Goal: Information Seeking & Learning: Find specific page/section

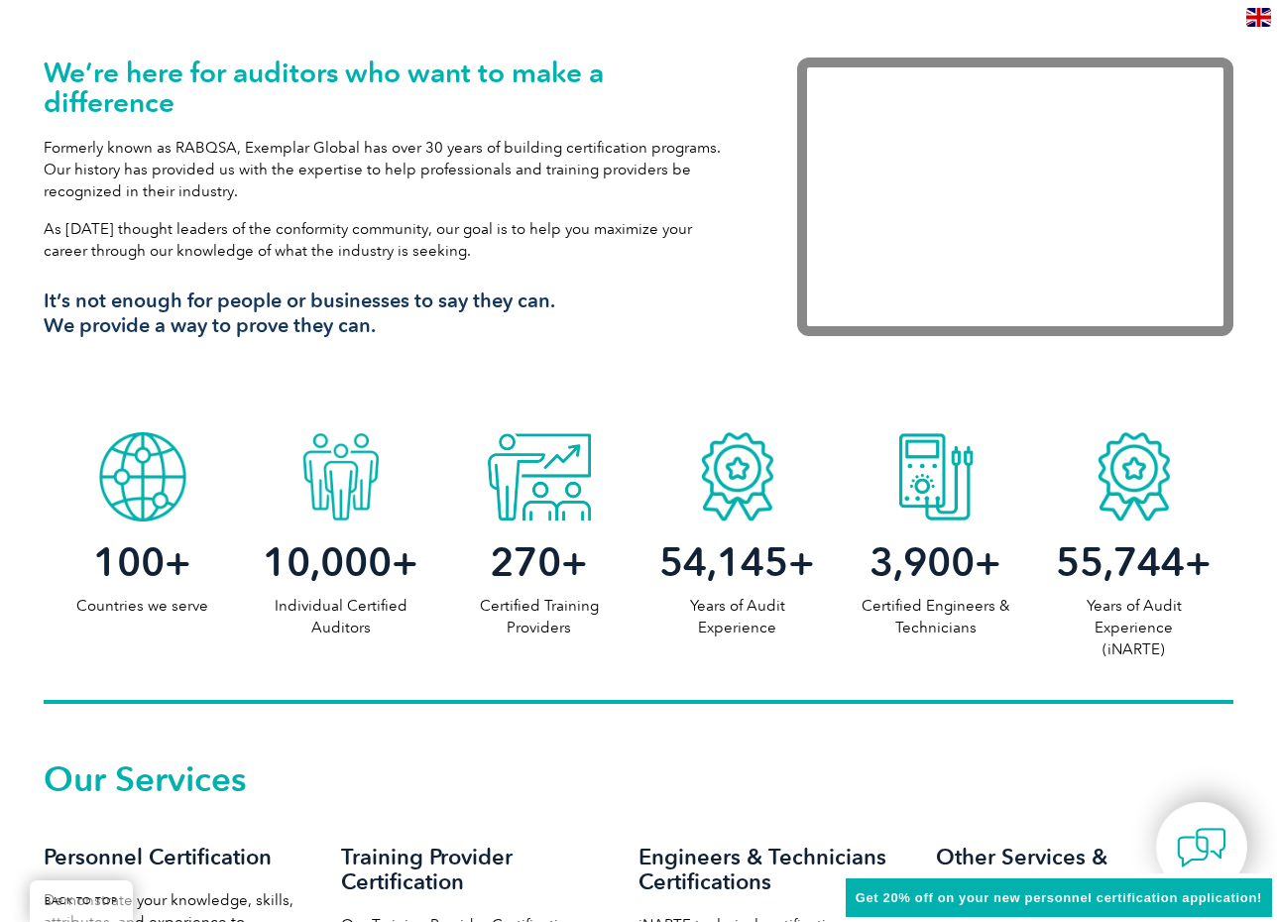
scroll to position [496, 0]
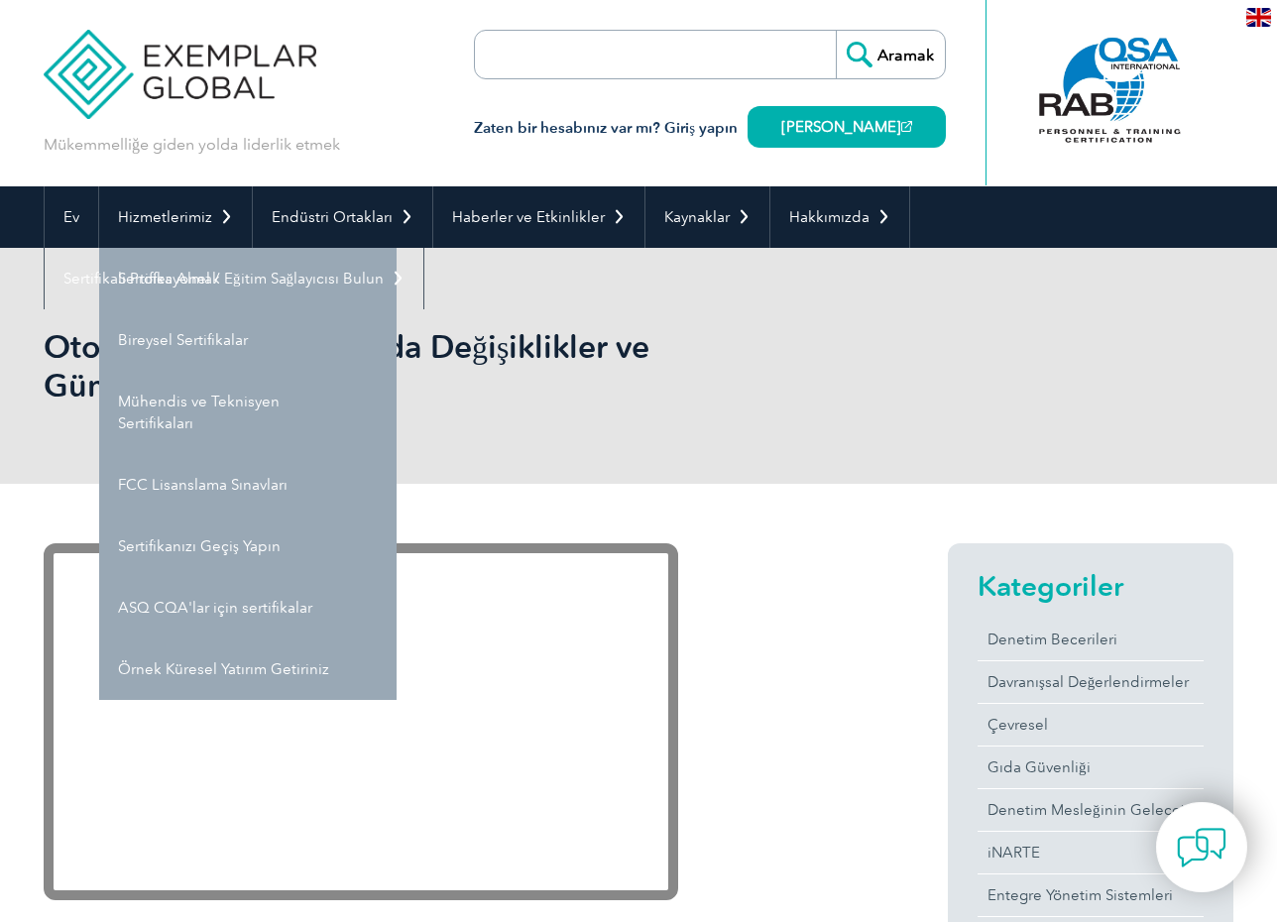
drag, startPoint x: 165, startPoint y: 361, endPoint x: 167, endPoint y: 351, distance: 10.1
click at [165, 361] on font "Otomotiv Standartlarında Değişiklikler ve Güncellemeler" at bounding box center [347, 365] width 606 height 77
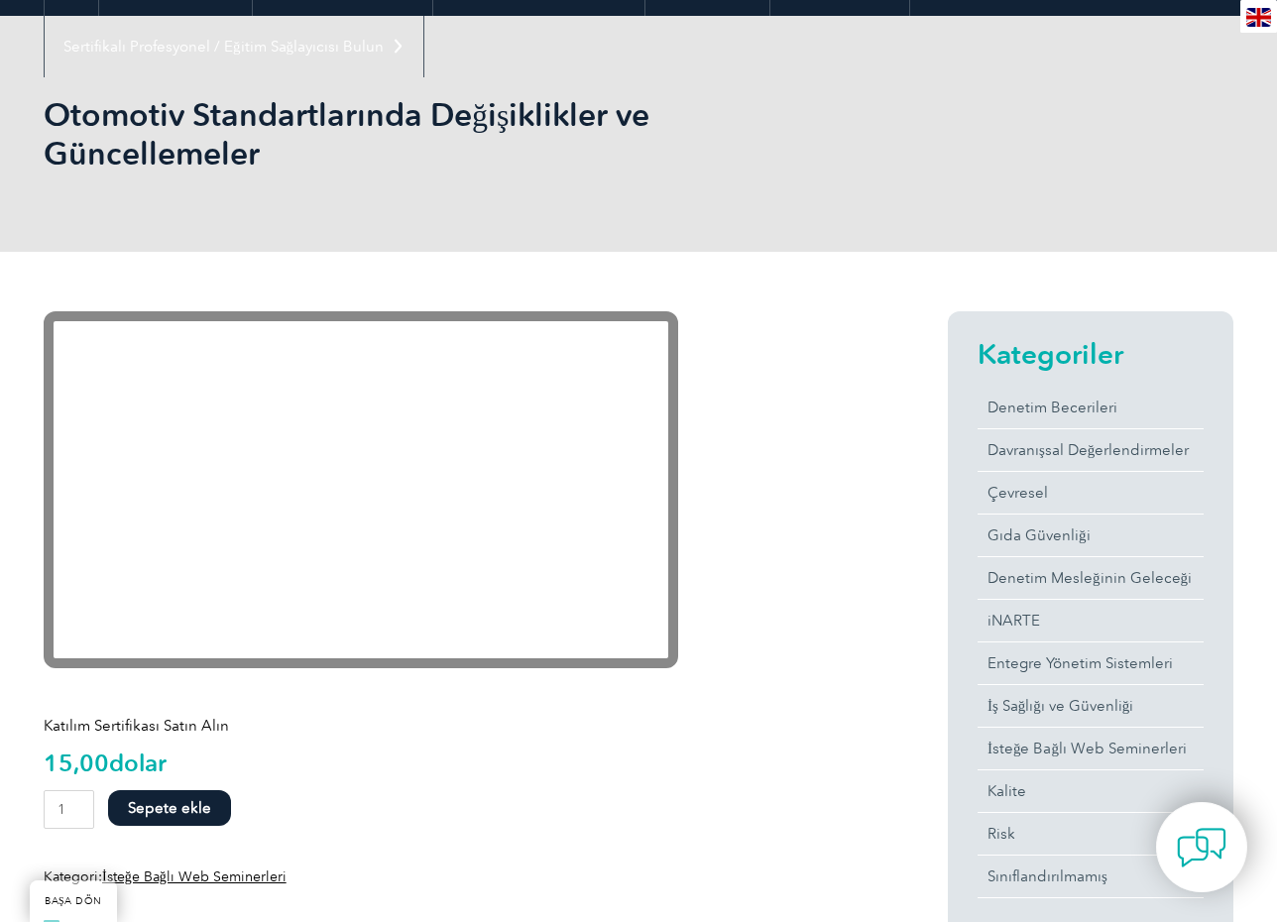
scroll to position [198, 0]
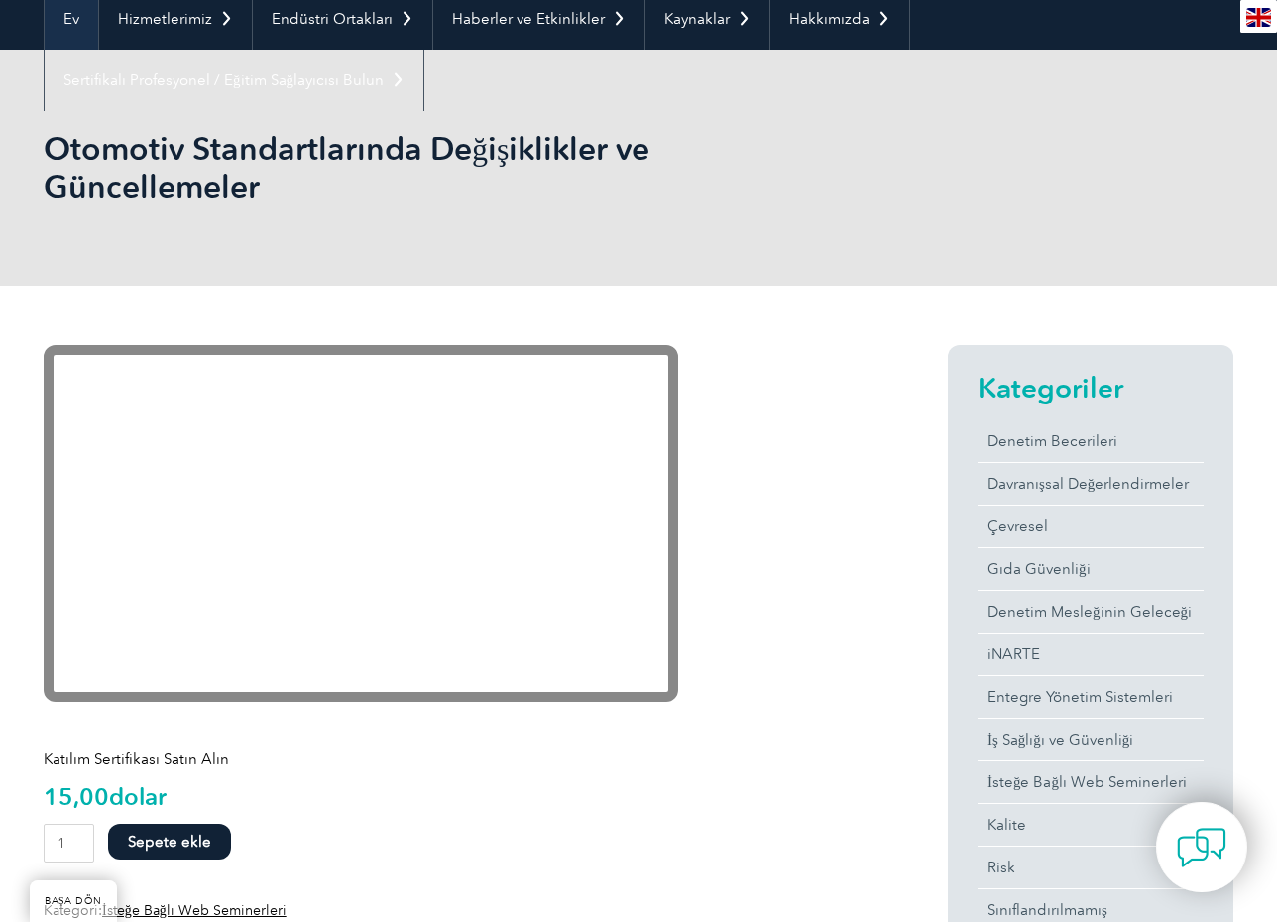
click at [91, 23] on link "Ev" at bounding box center [72, 18] width 54 height 61
click at [182, 12] on font "Hizmetlerimiz" at bounding box center [165, 19] width 94 height 18
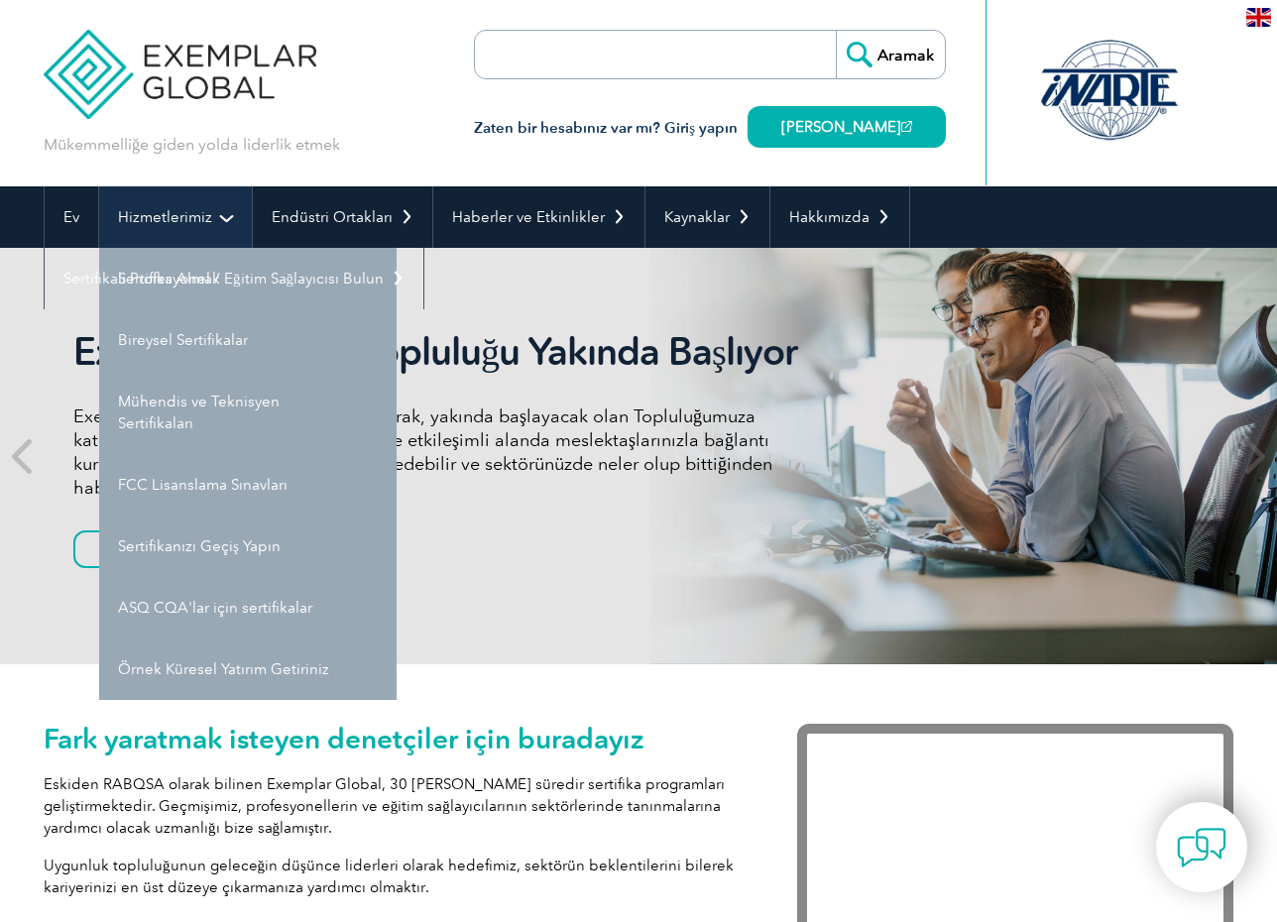
click at [176, 213] on font "Hizmetlerimiz" at bounding box center [165, 217] width 94 height 18
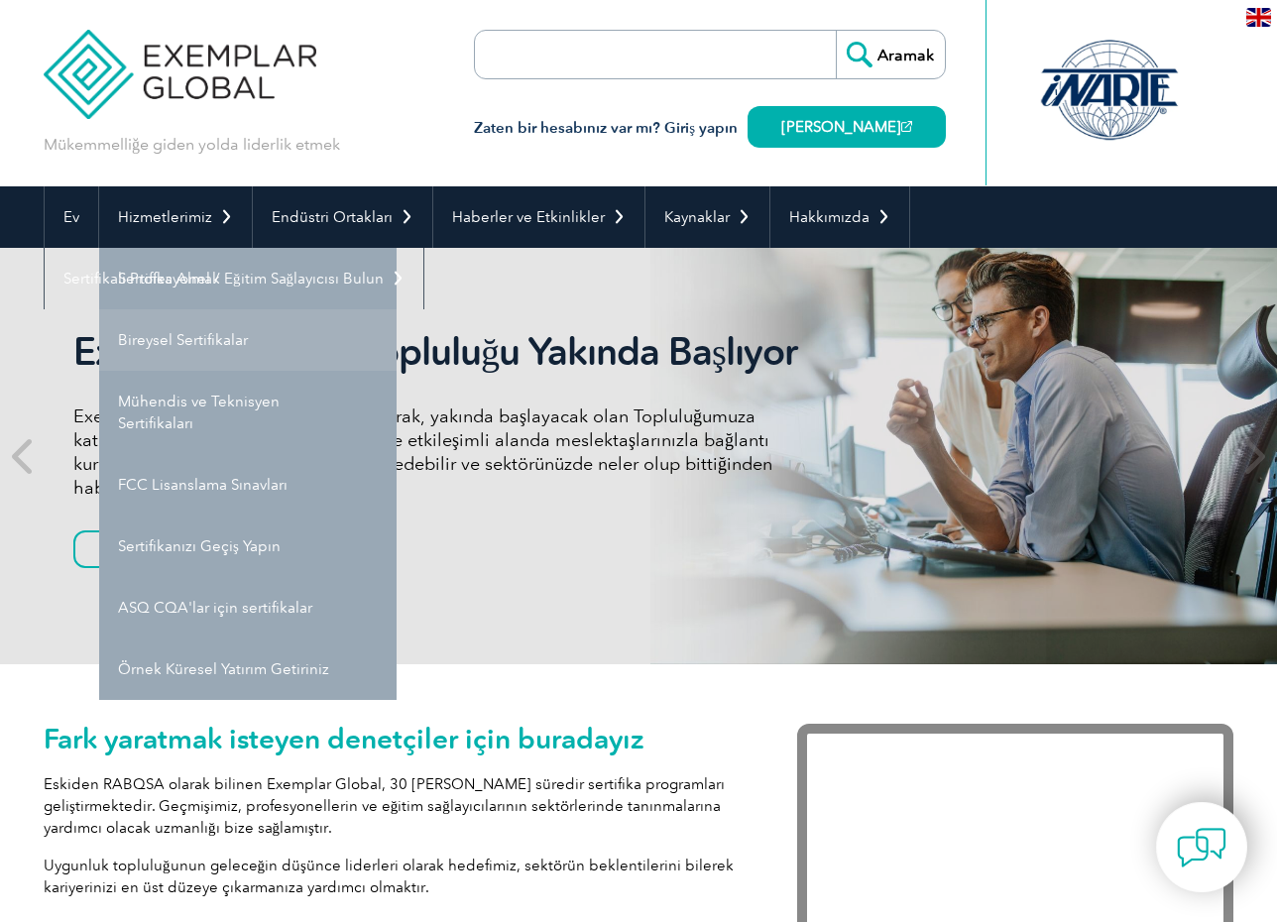
click at [215, 356] on link "Bireysel Sertifikalar" at bounding box center [247, 339] width 297 height 61
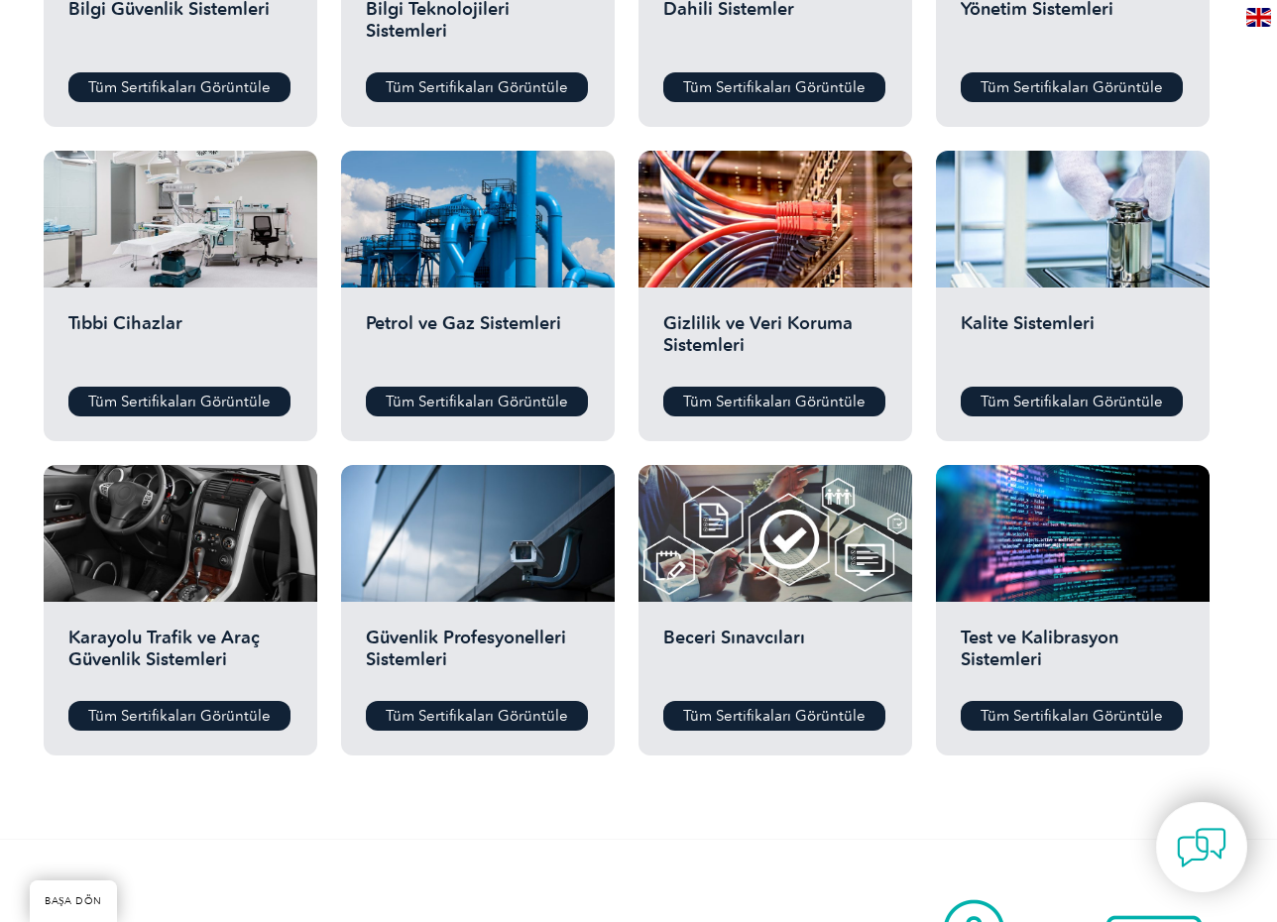
scroll to position [1288, 0]
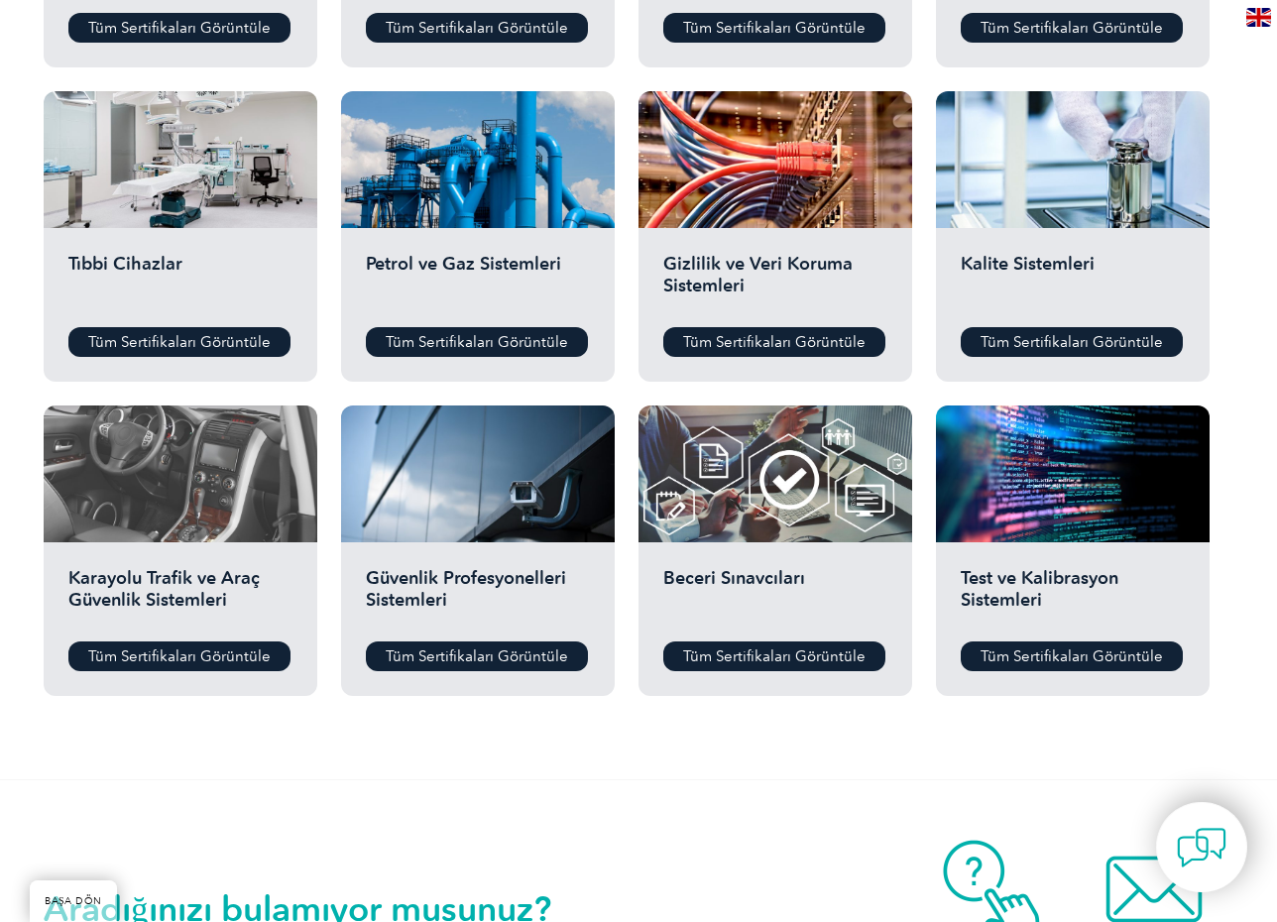
click at [255, 514] on div at bounding box center [181, 473] width 274 height 137
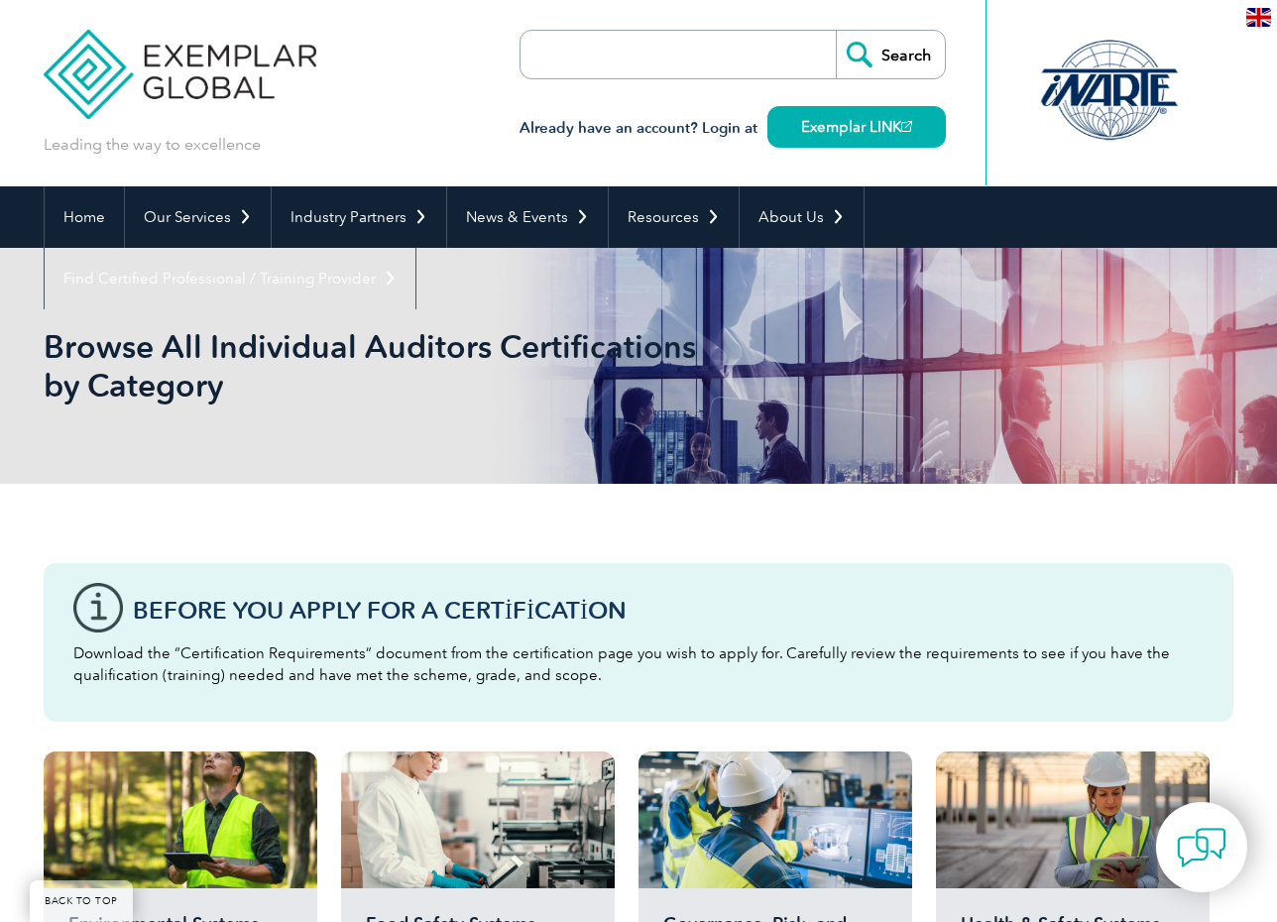
scroll to position [1288, 0]
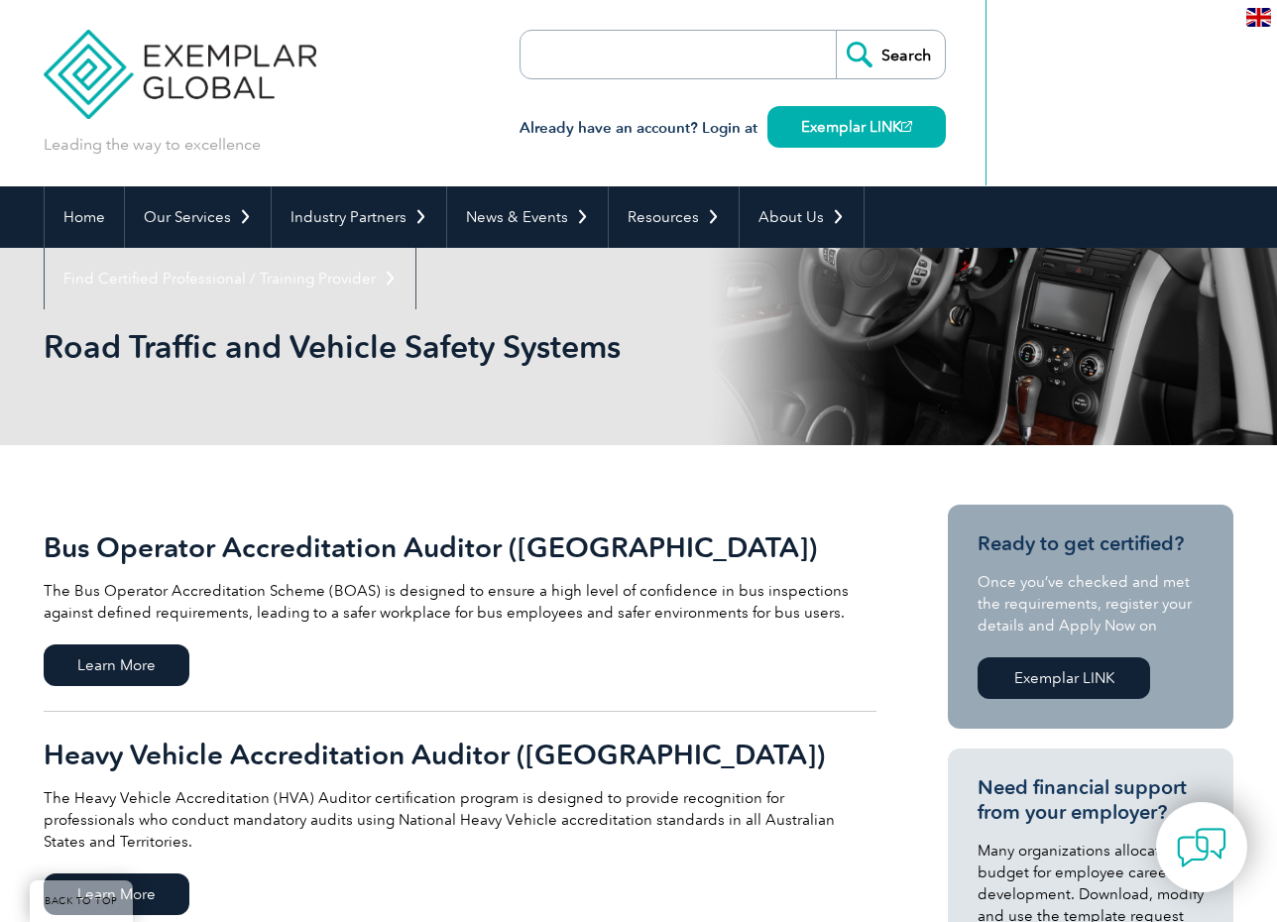
scroll to position [497, 0]
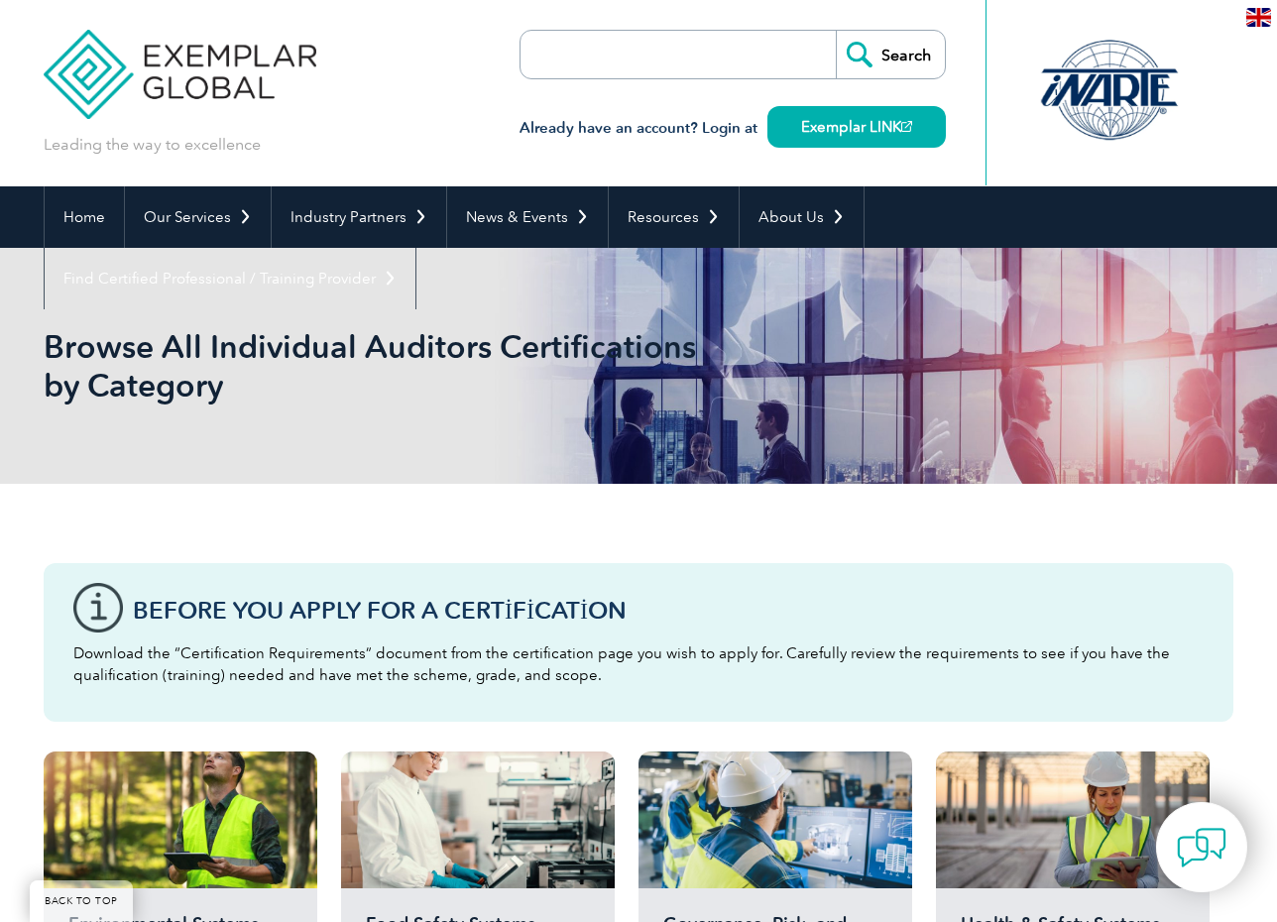
scroll to position [1288, 0]
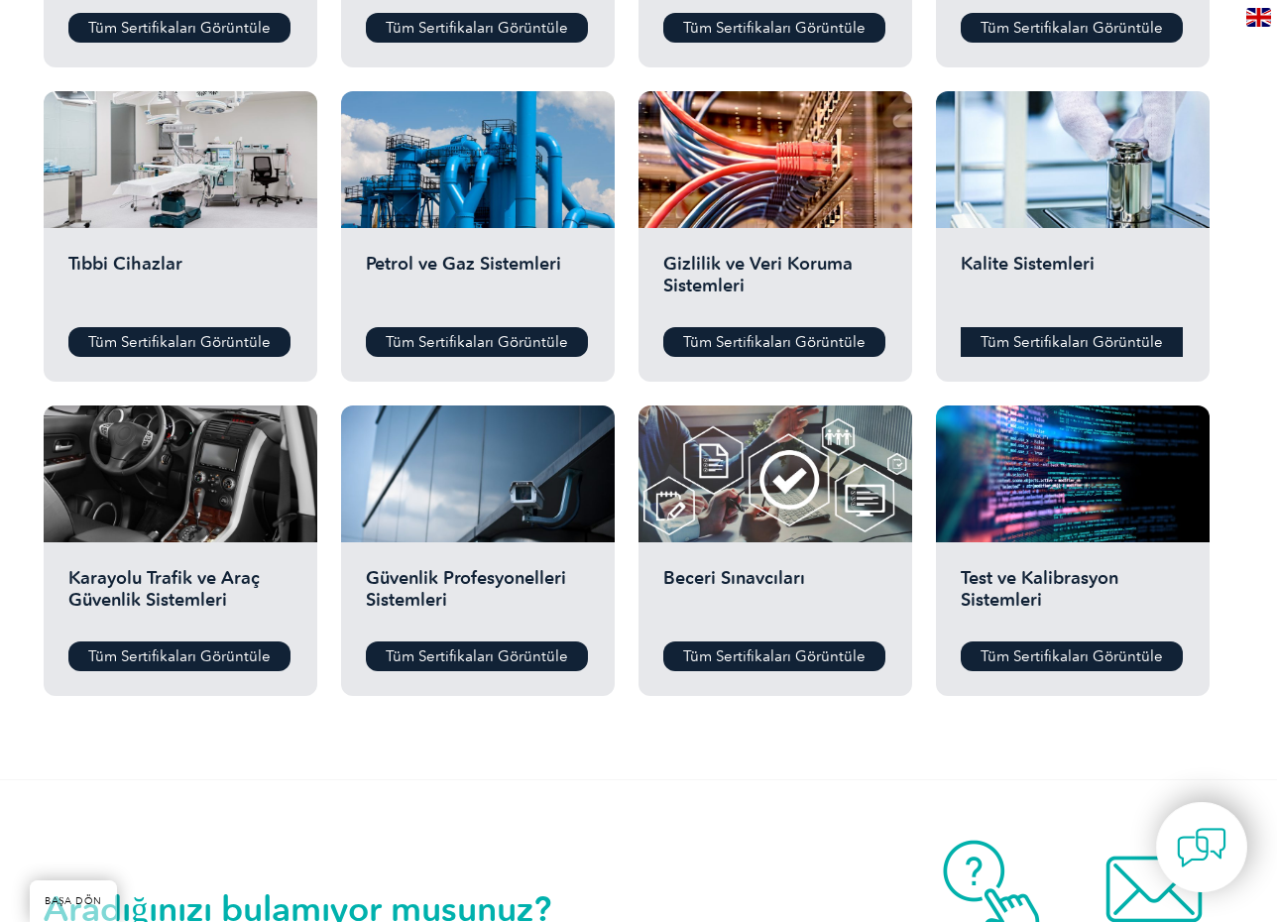
click at [1048, 335] on font "Tüm Sertifikaları Görüntüle" at bounding box center [1071, 342] width 182 height 18
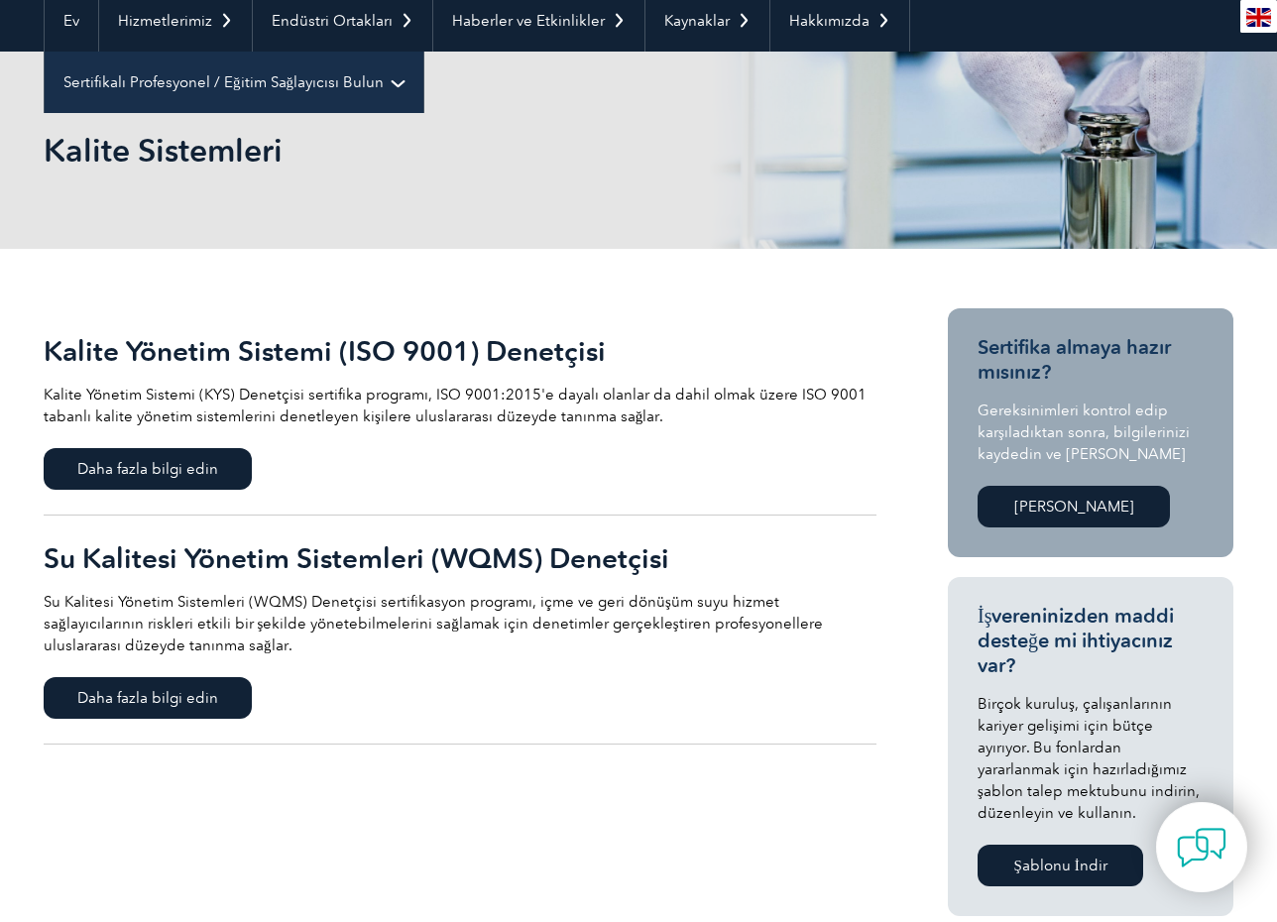
scroll to position [198, 0]
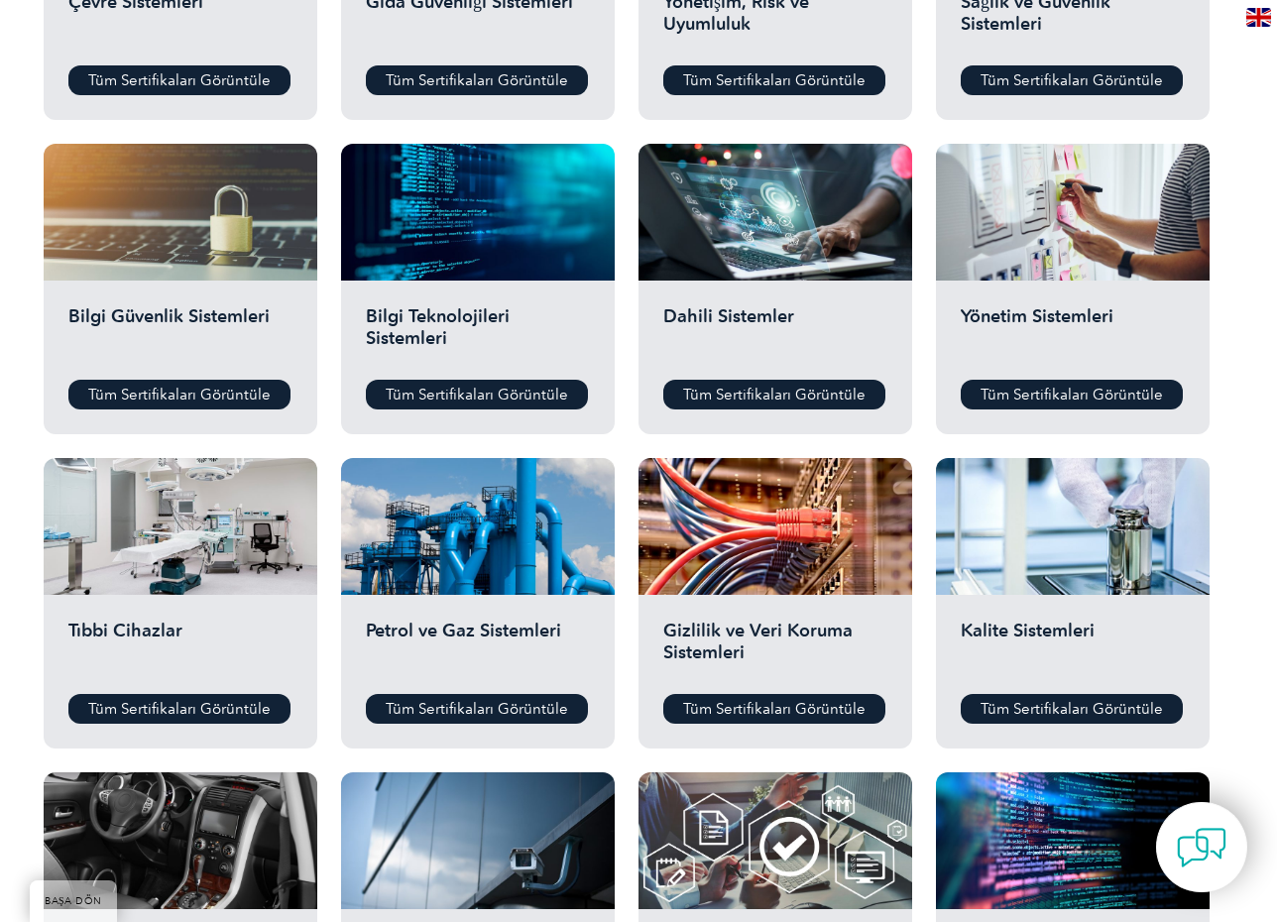
scroll to position [892, 0]
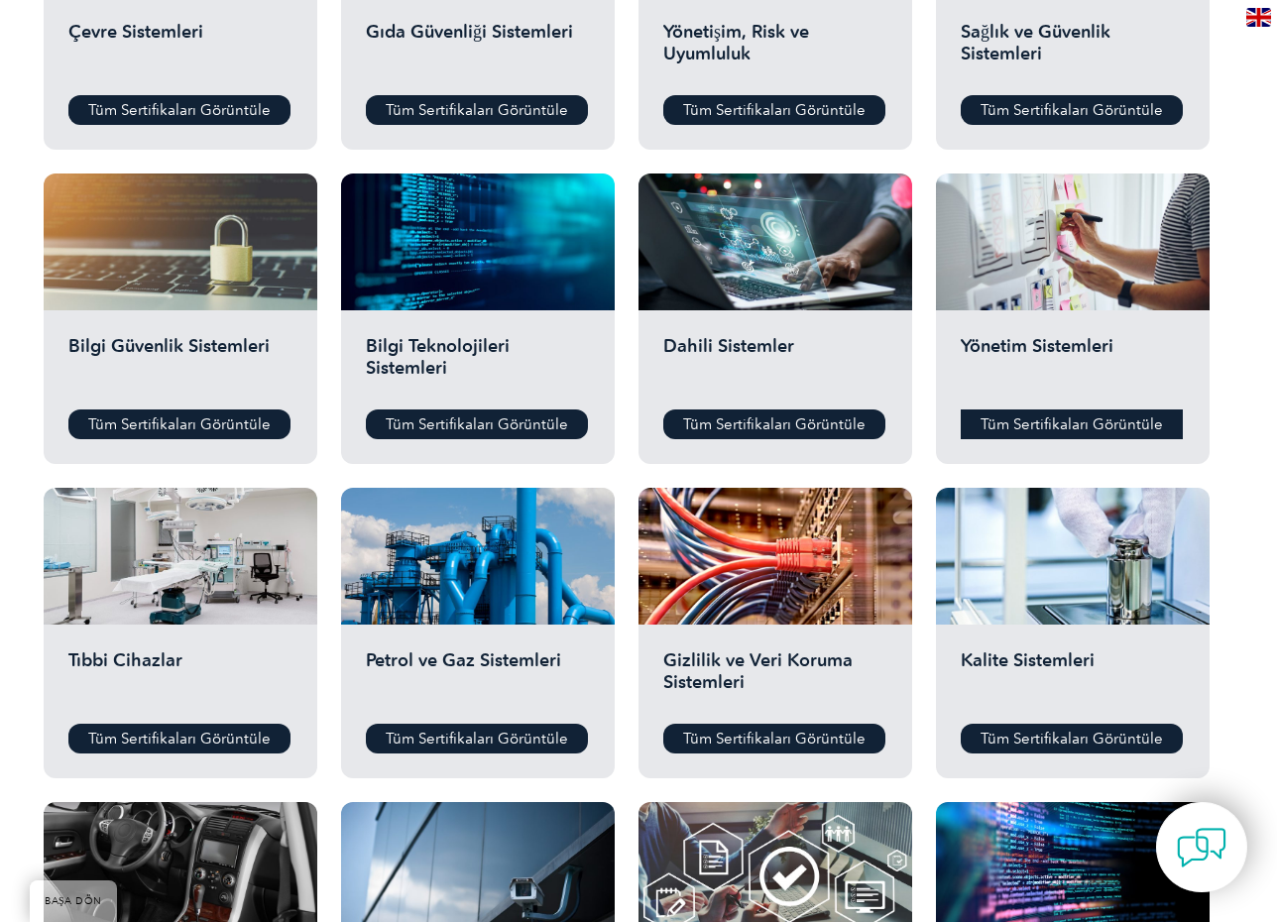
click at [1014, 422] on font "Tüm Sertifikaları Görüntüle" at bounding box center [1071, 424] width 182 height 18
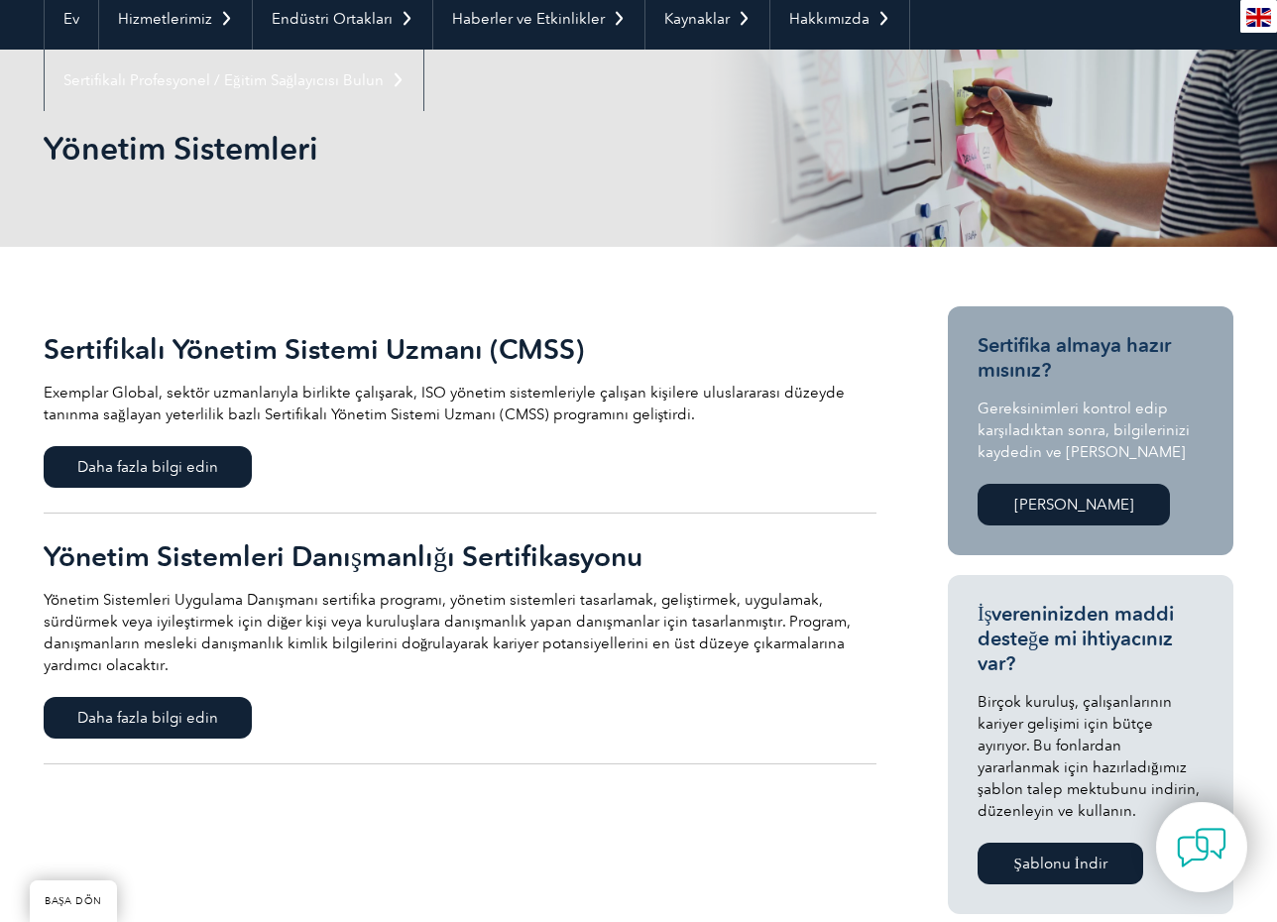
scroll to position [297, 0]
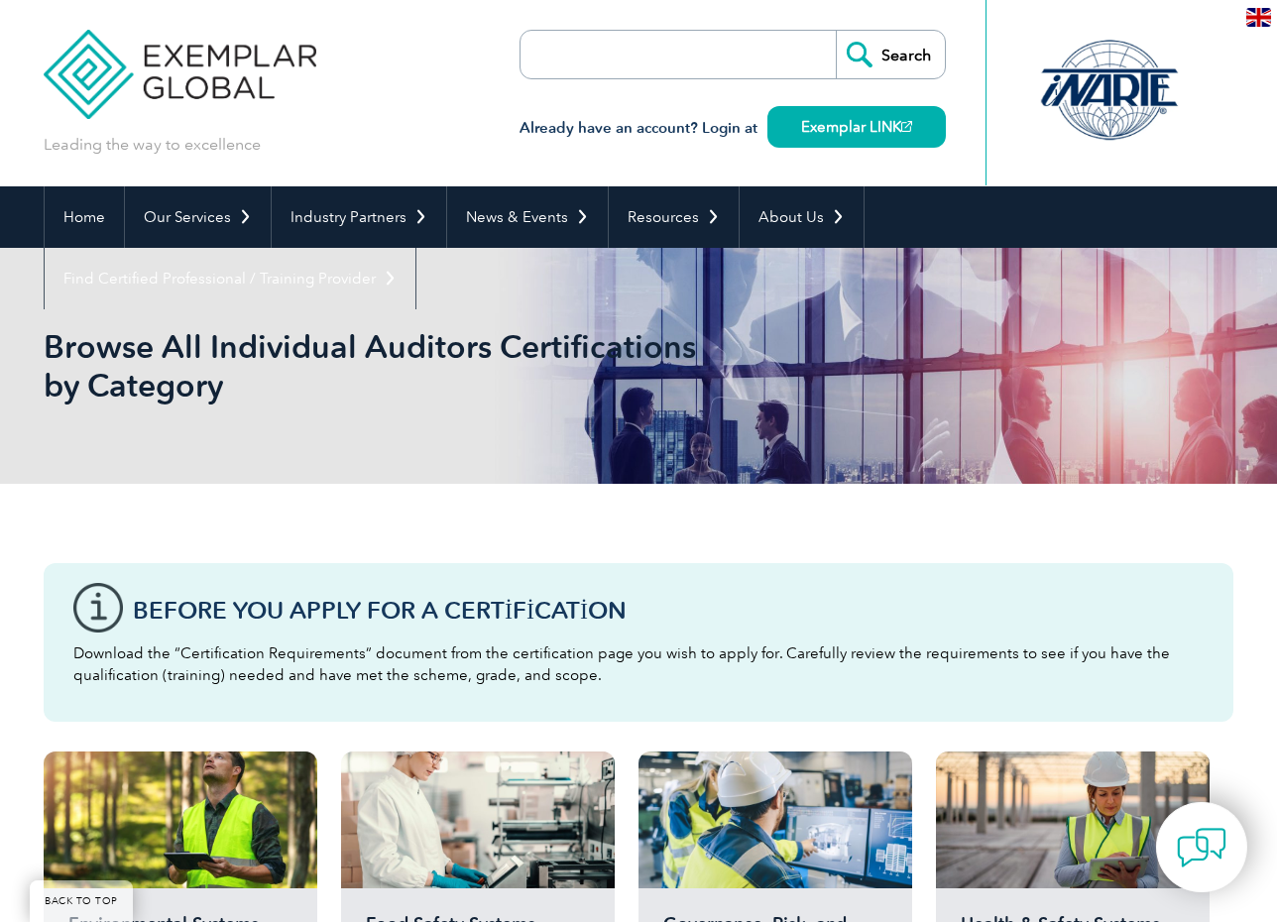
scroll to position [892, 0]
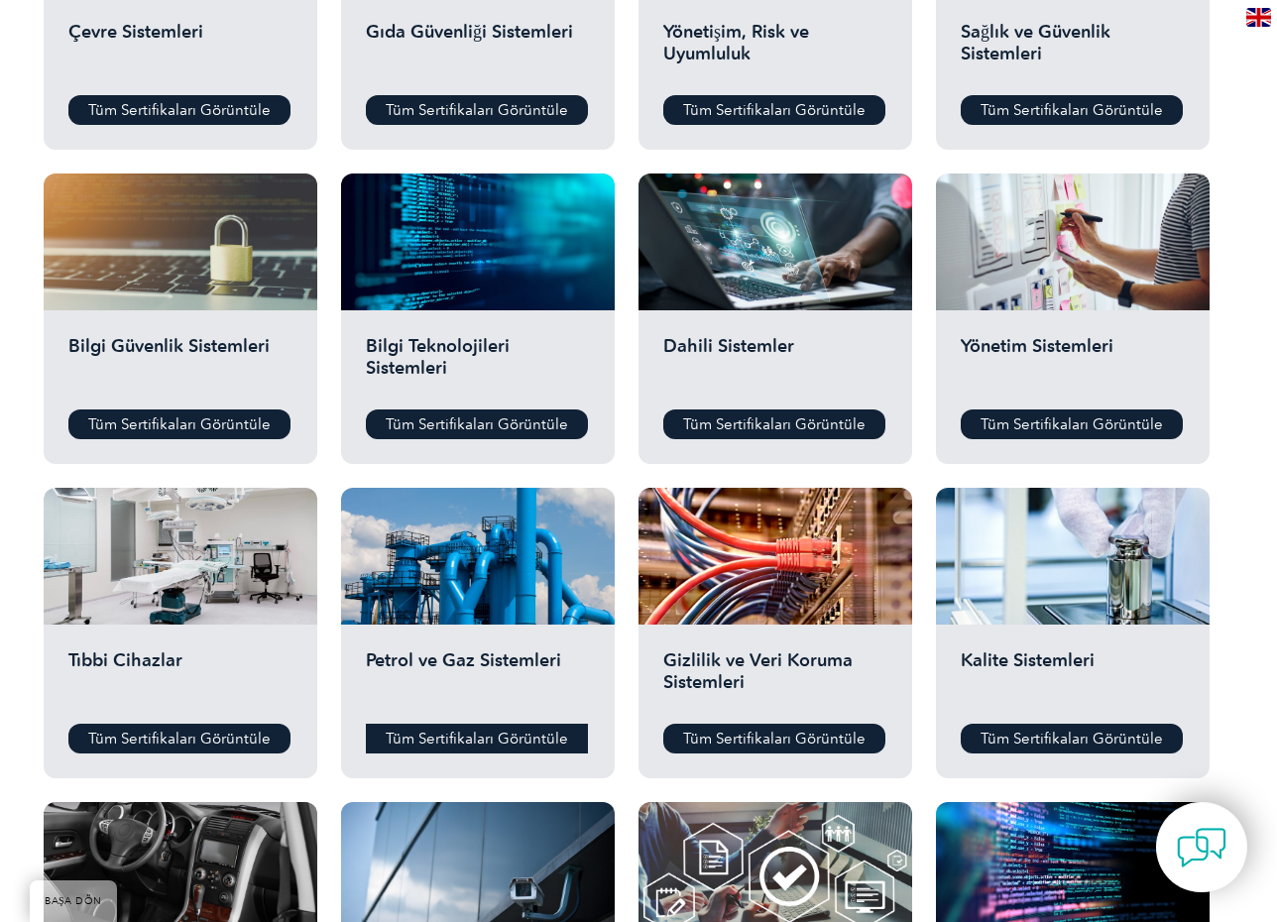
click at [480, 740] on font "Tüm Sertifikaları Görüntüle" at bounding box center [477, 738] width 182 height 18
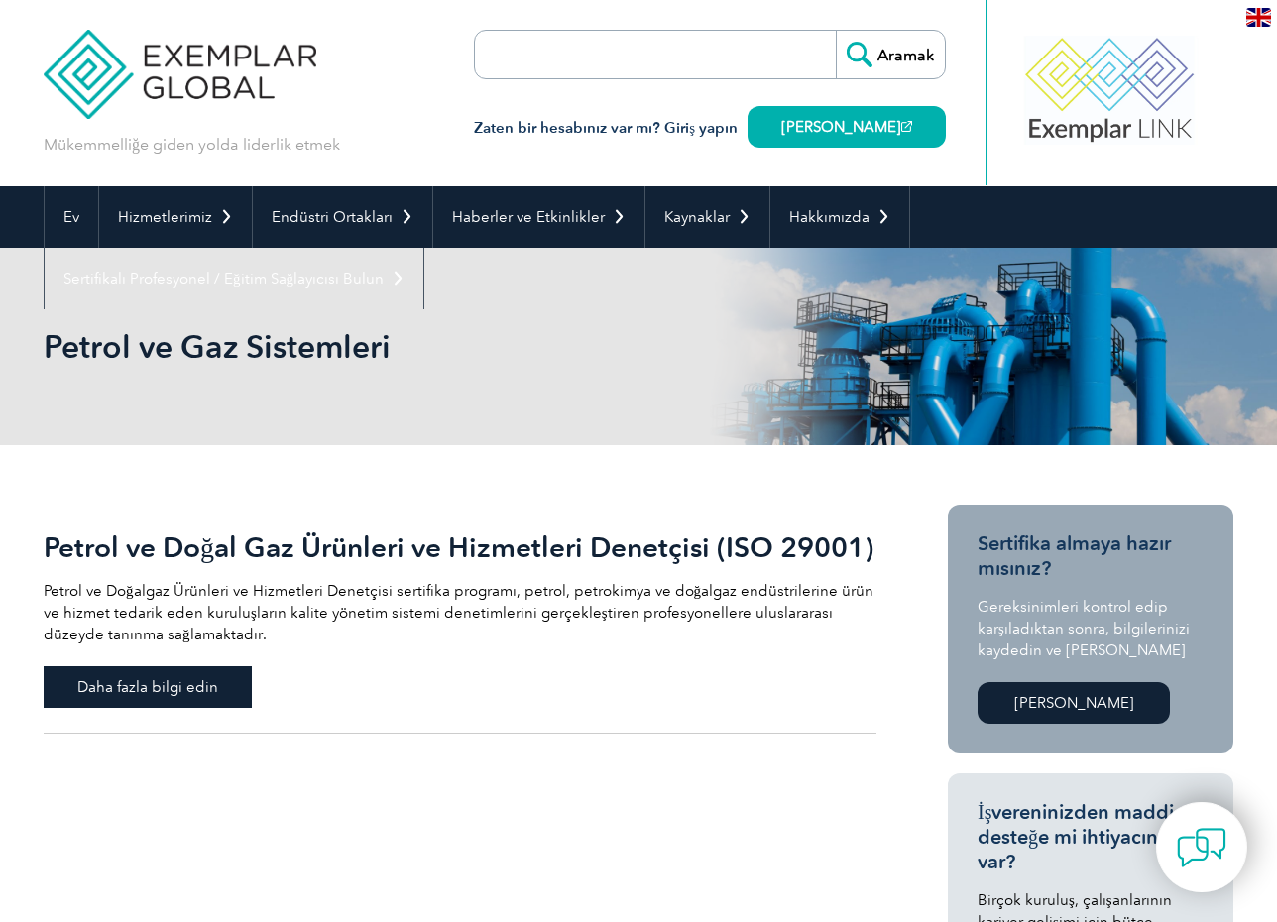
click at [226, 672] on span "Daha fazla bilgi edin" at bounding box center [148, 687] width 208 height 42
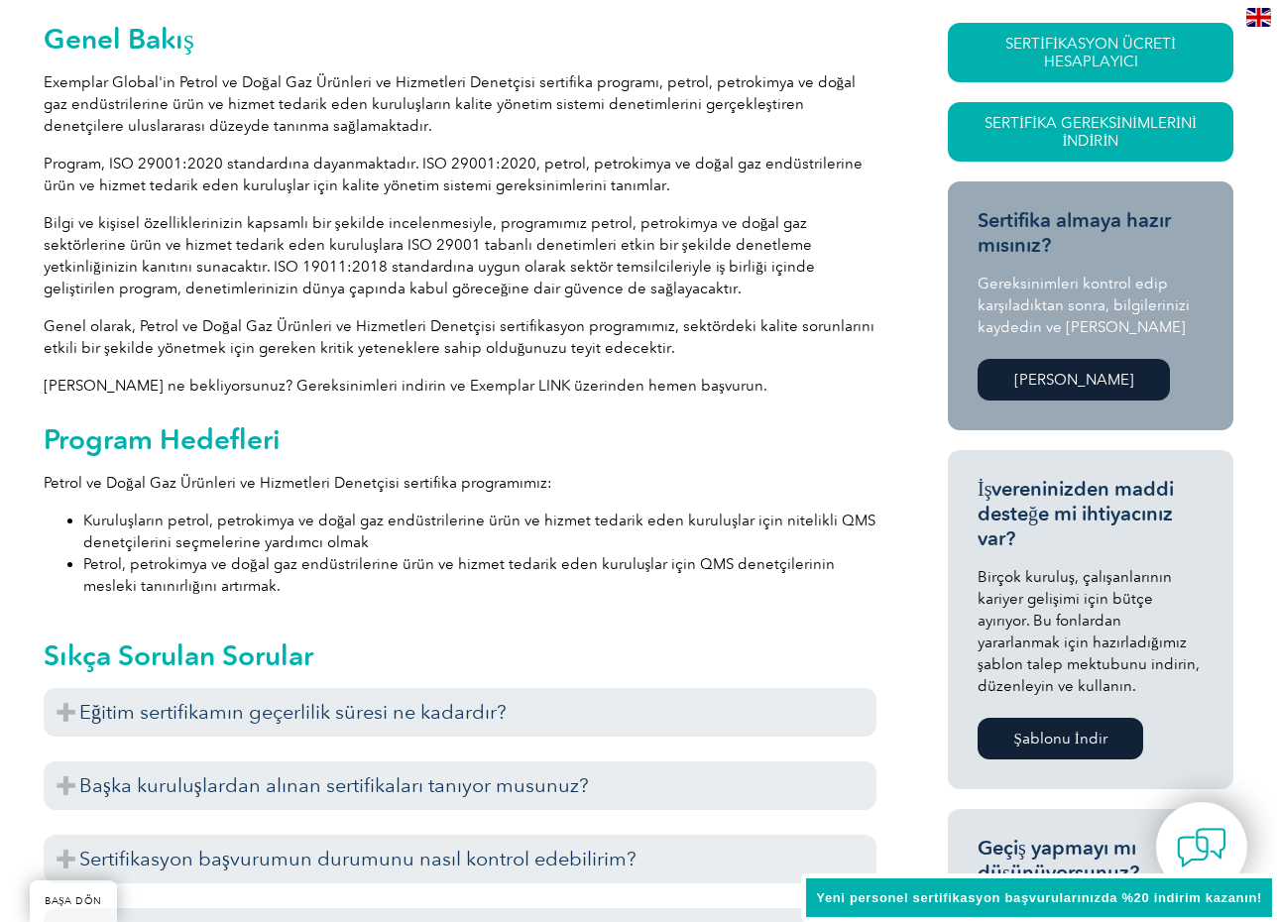
scroll to position [595, 0]
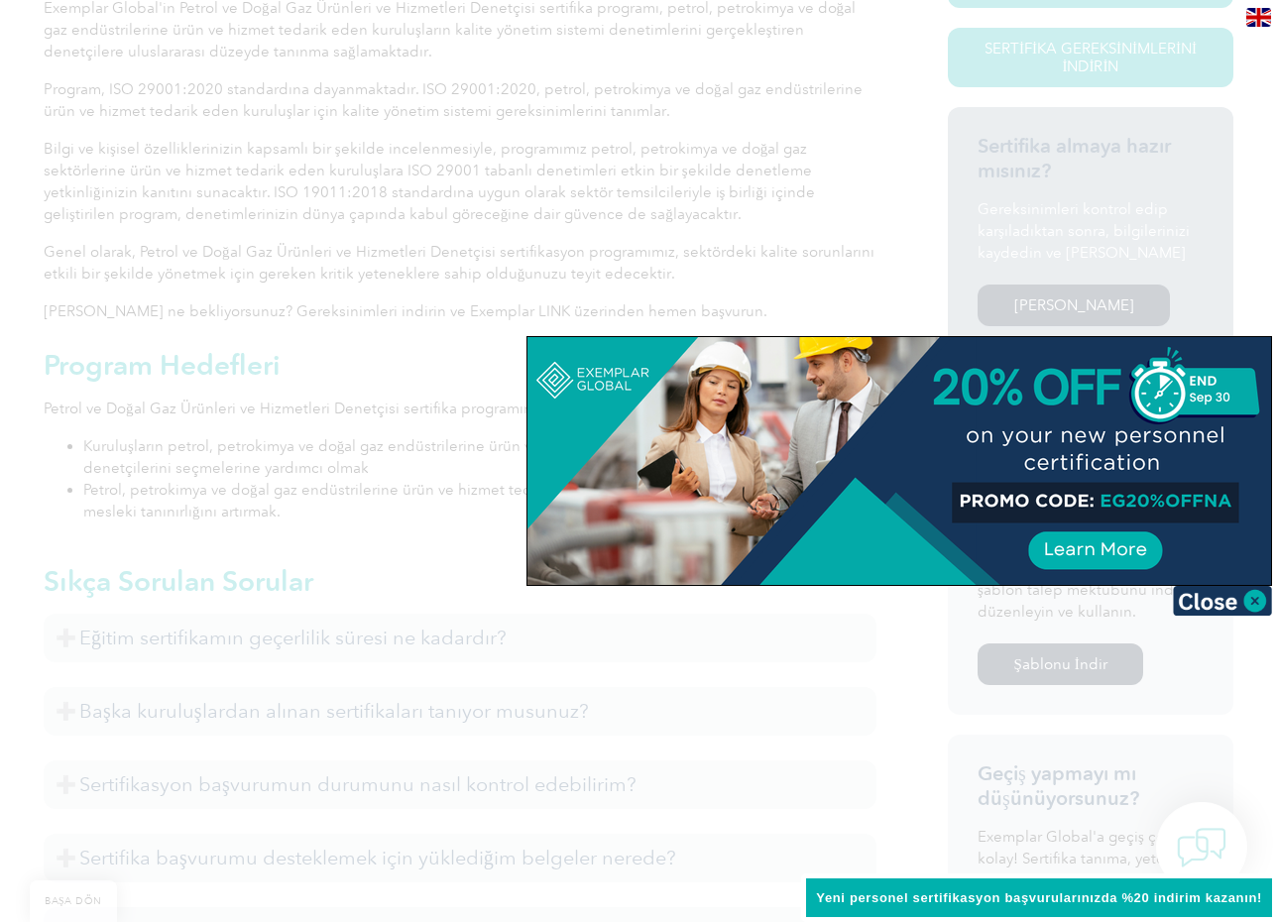
click at [404, 512] on div at bounding box center [638, 461] width 1277 height 922
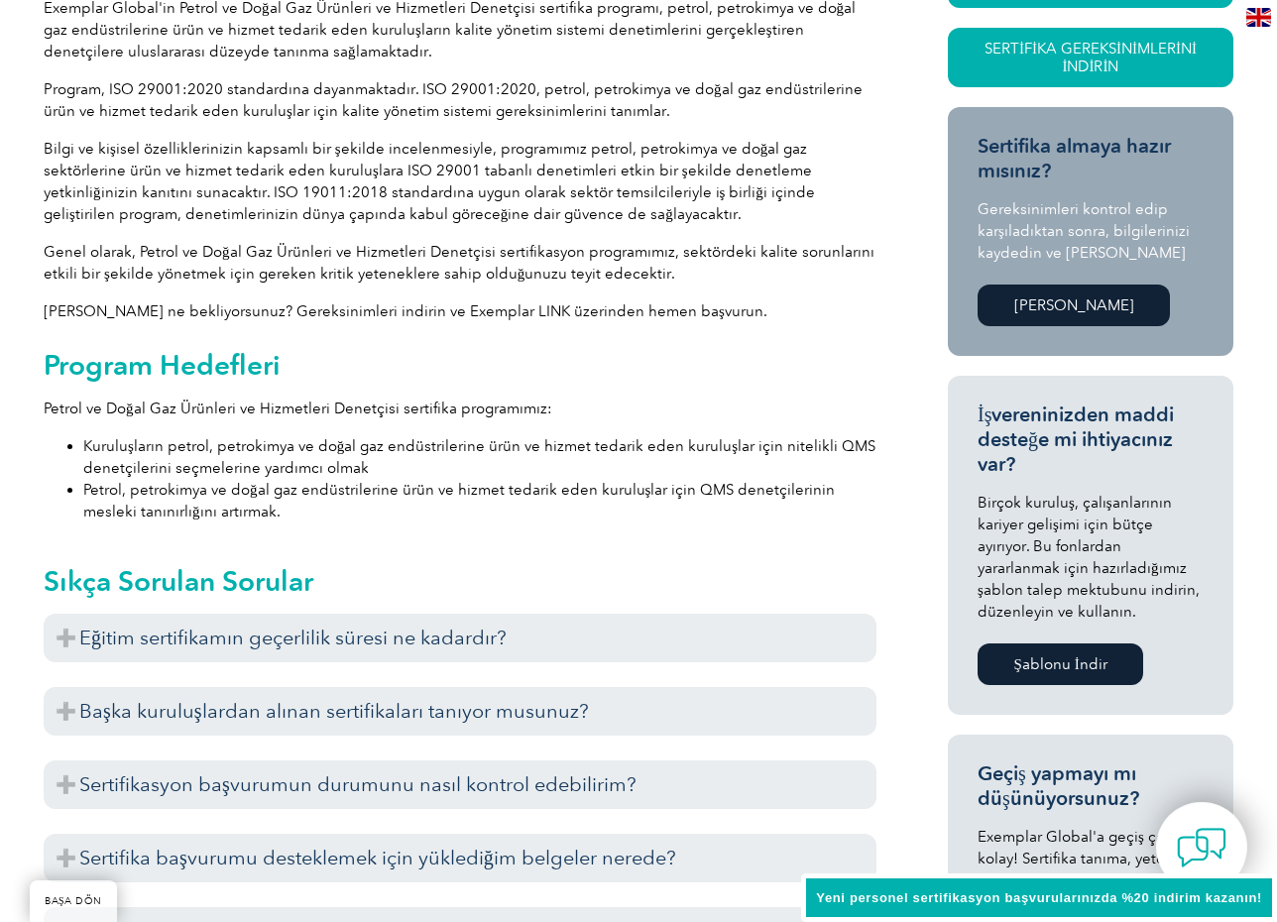
scroll to position [694, 0]
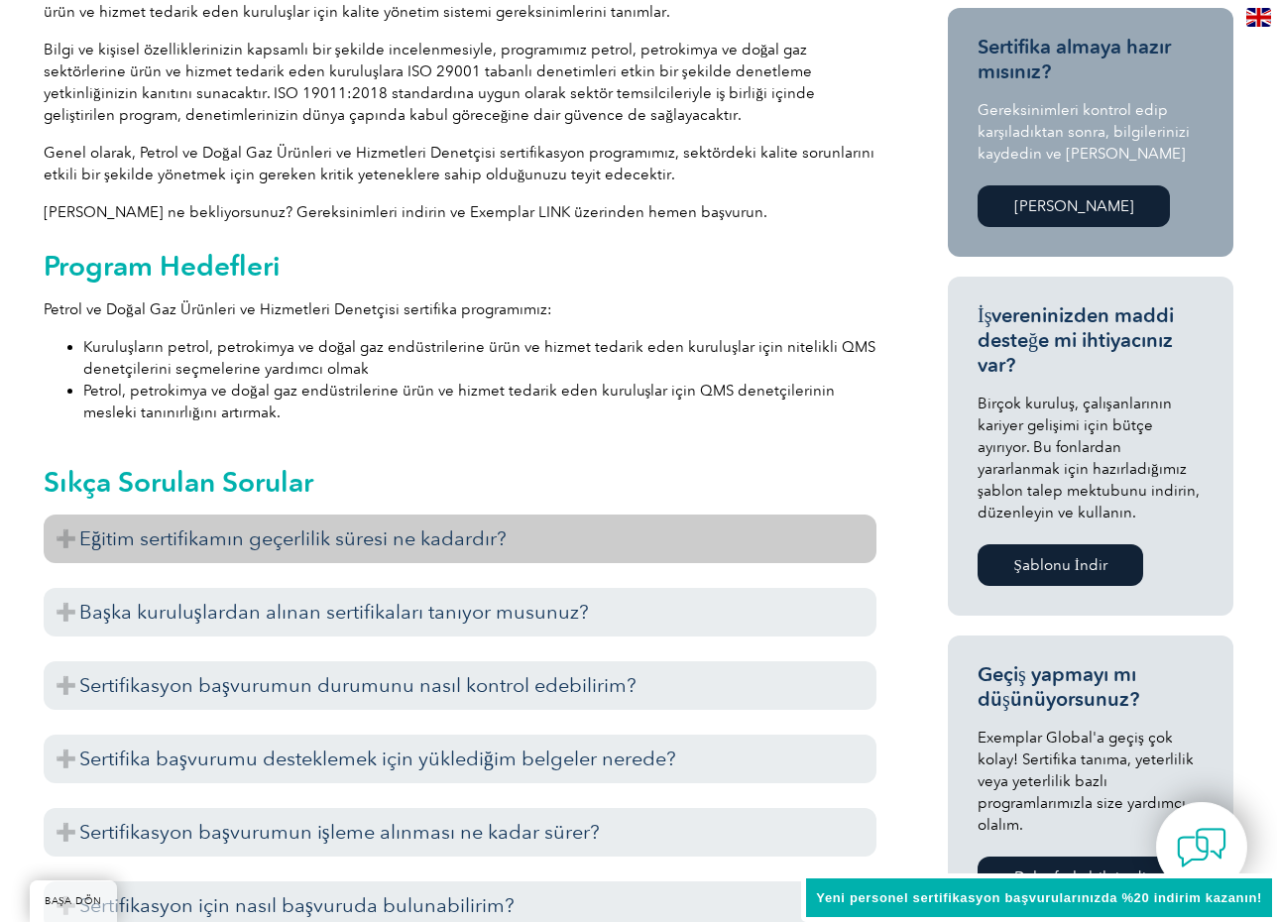
click at [387, 542] on font "Eğitim sertifikamın geçerlilik süresi ne kadardır?" at bounding box center [292, 538] width 427 height 24
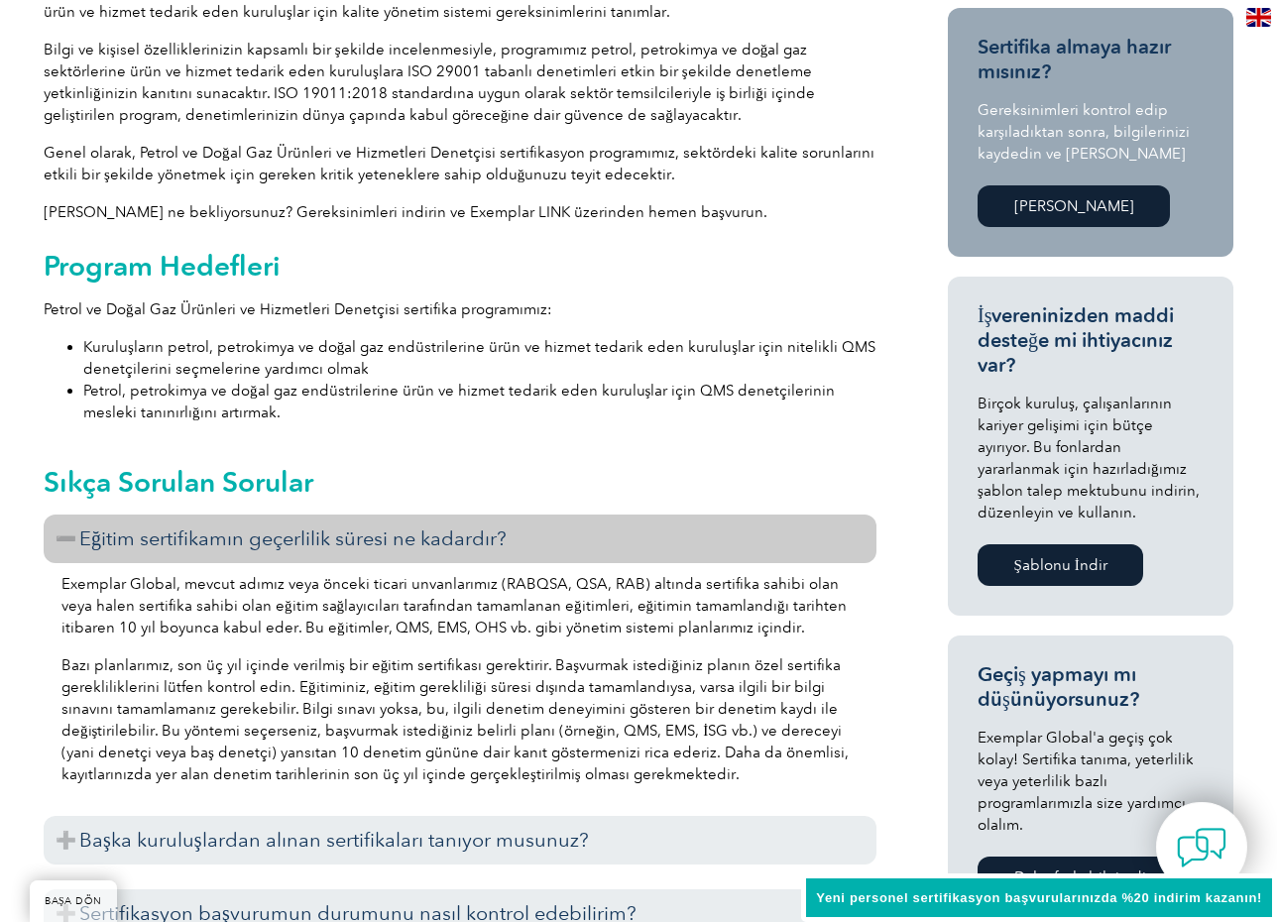
click at [384, 552] on h3 "Eğitim sertifikamın geçerlilik süresi ne kadardır?" at bounding box center [460, 538] width 833 height 49
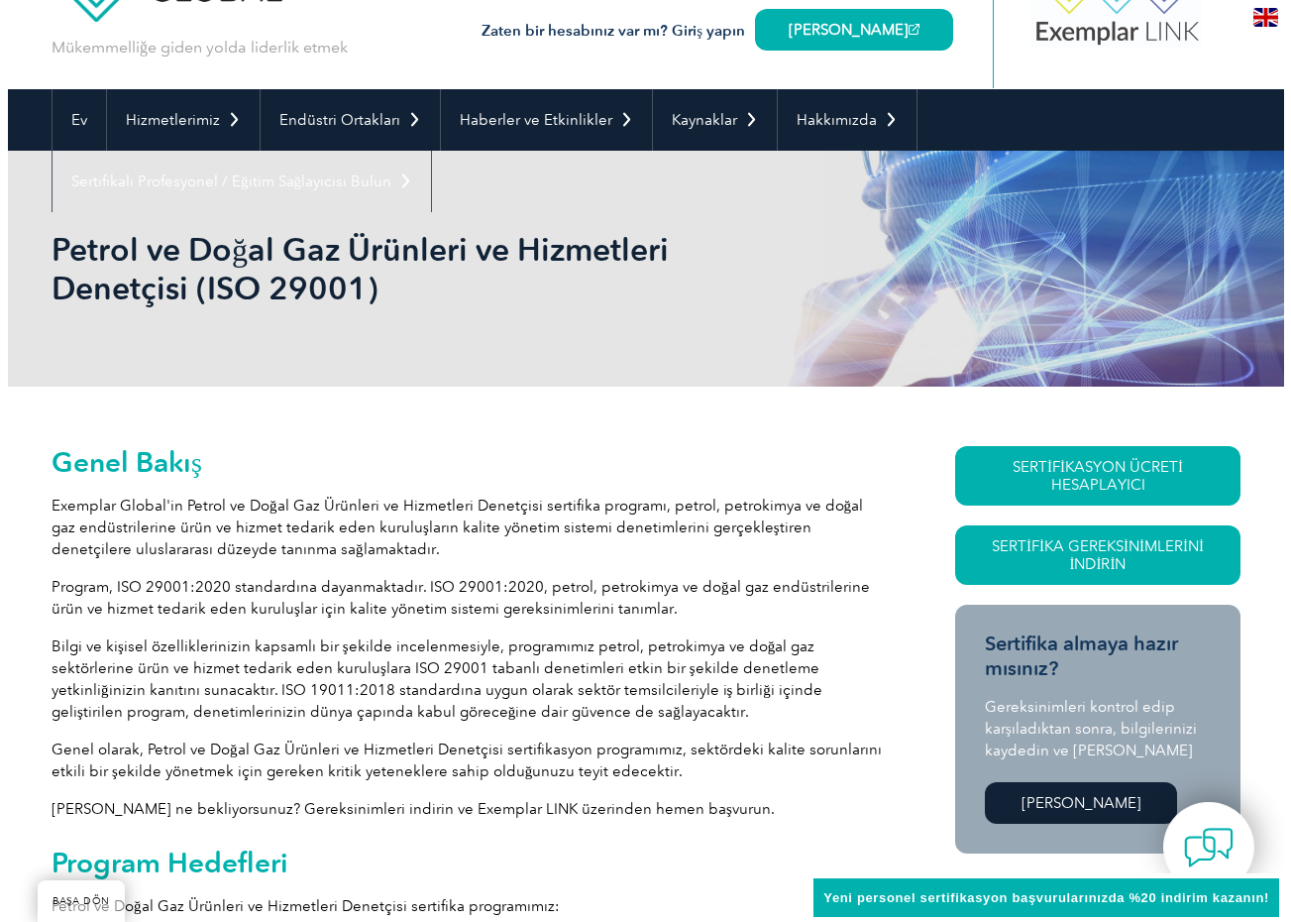
scroll to position [0, 0]
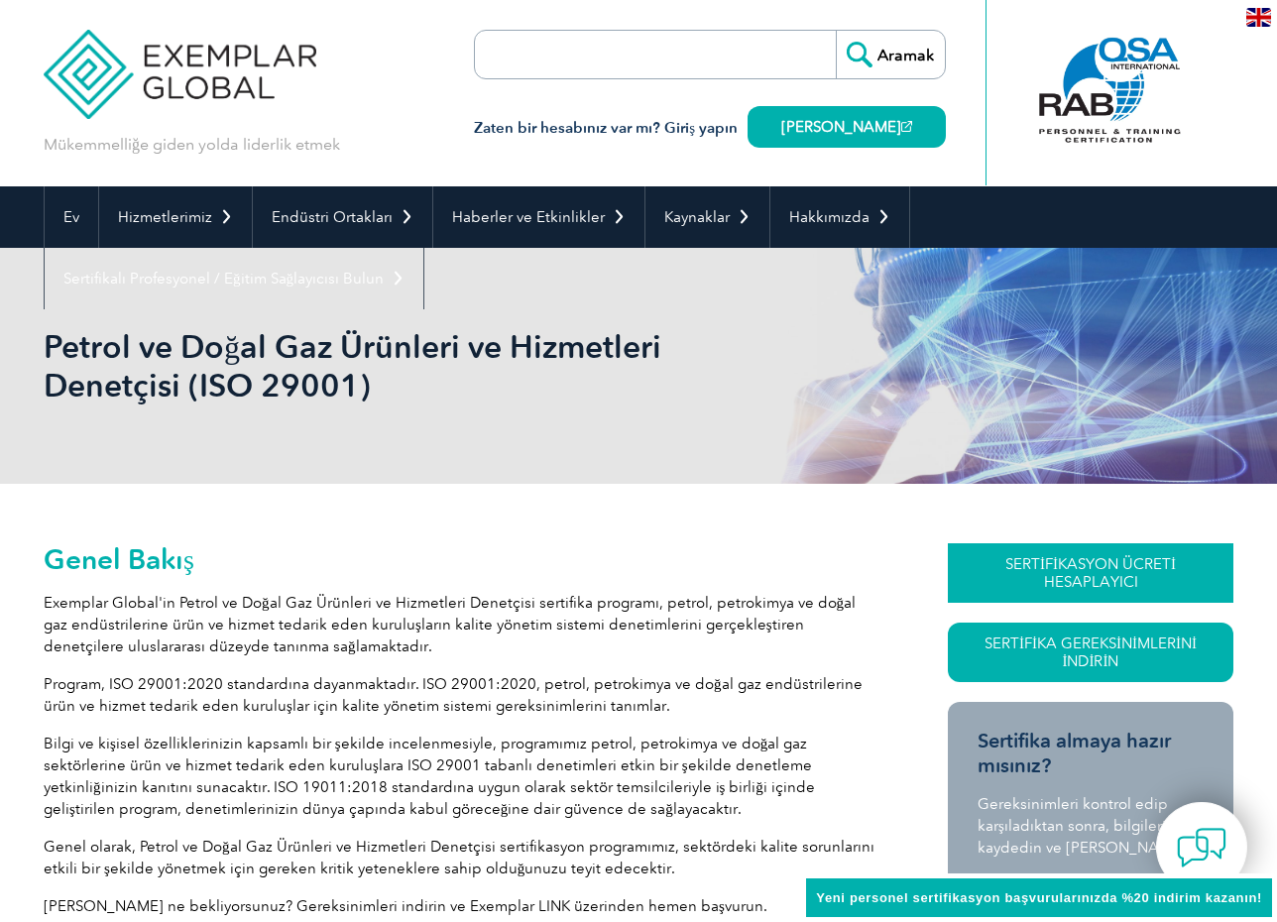
click at [1017, 579] on link "SERTİFİKASYON ÜCRETİ HESAPLAYICI" at bounding box center [1089, 572] width 285 height 59
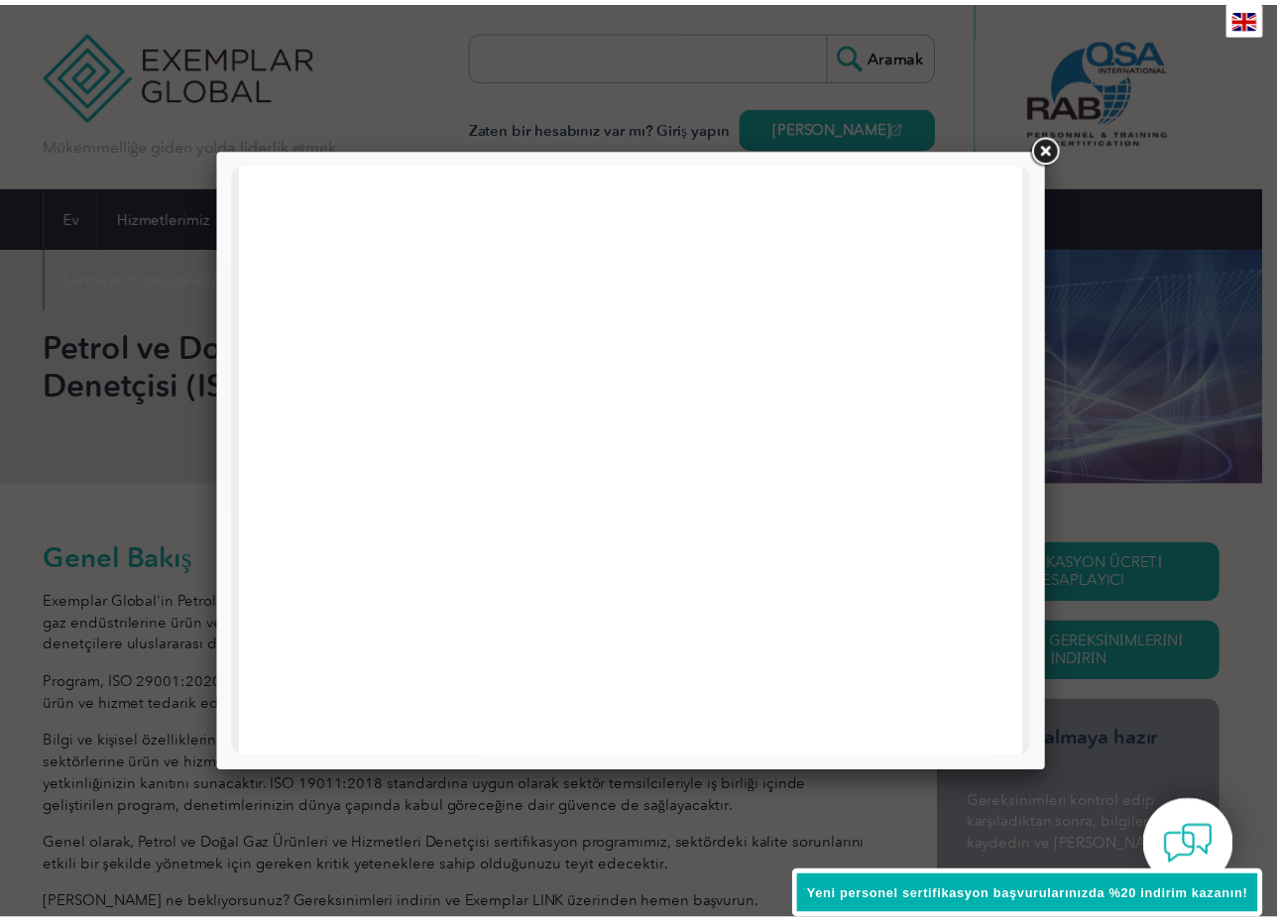
scroll to position [945, 0]
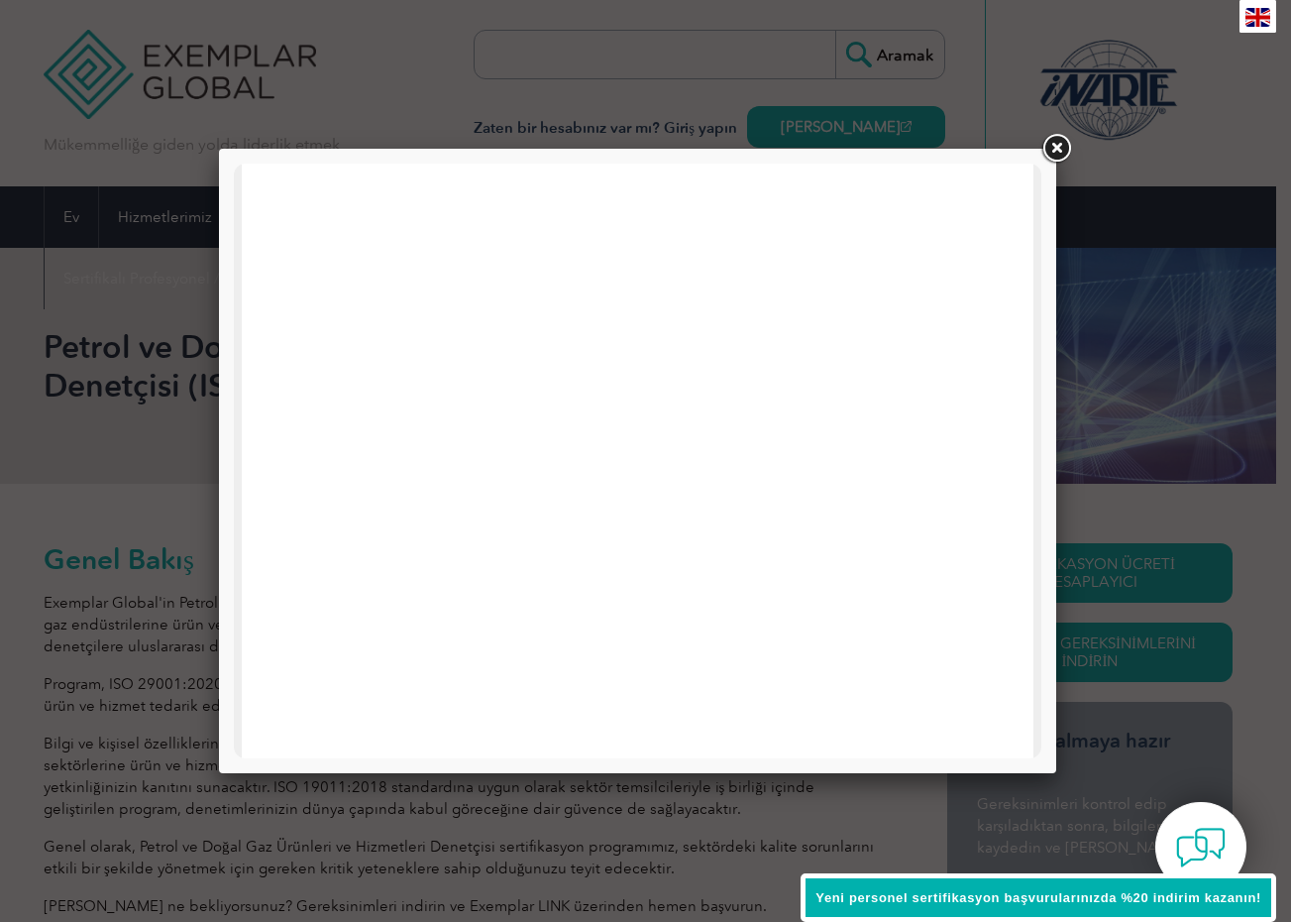
click at [1072, 146] on link at bounding box center [1057, 149] width 36 height 36
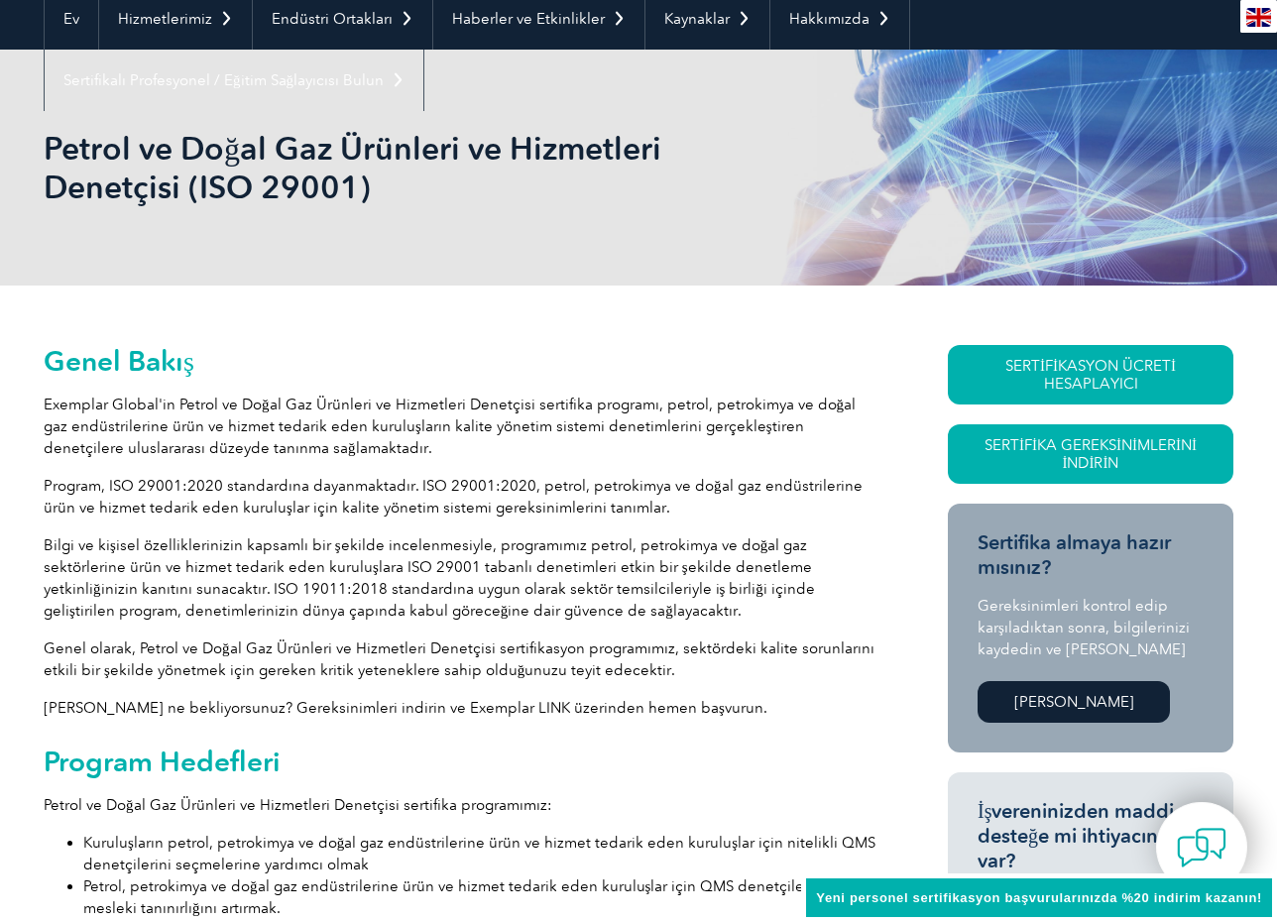
scroll to position [0, 0]
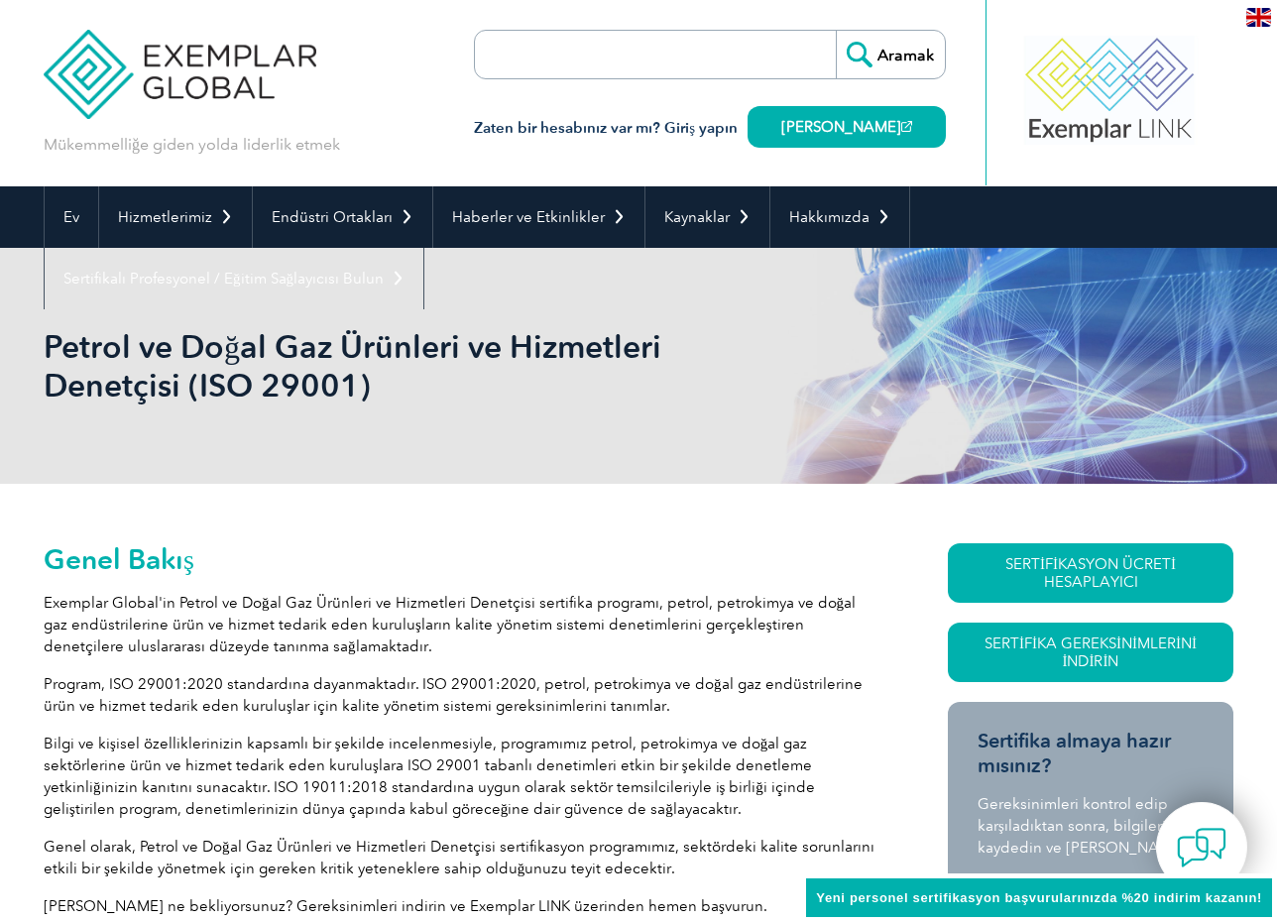
click at [166, 66] on img at bounding box center [180, 59] width 273 height 119
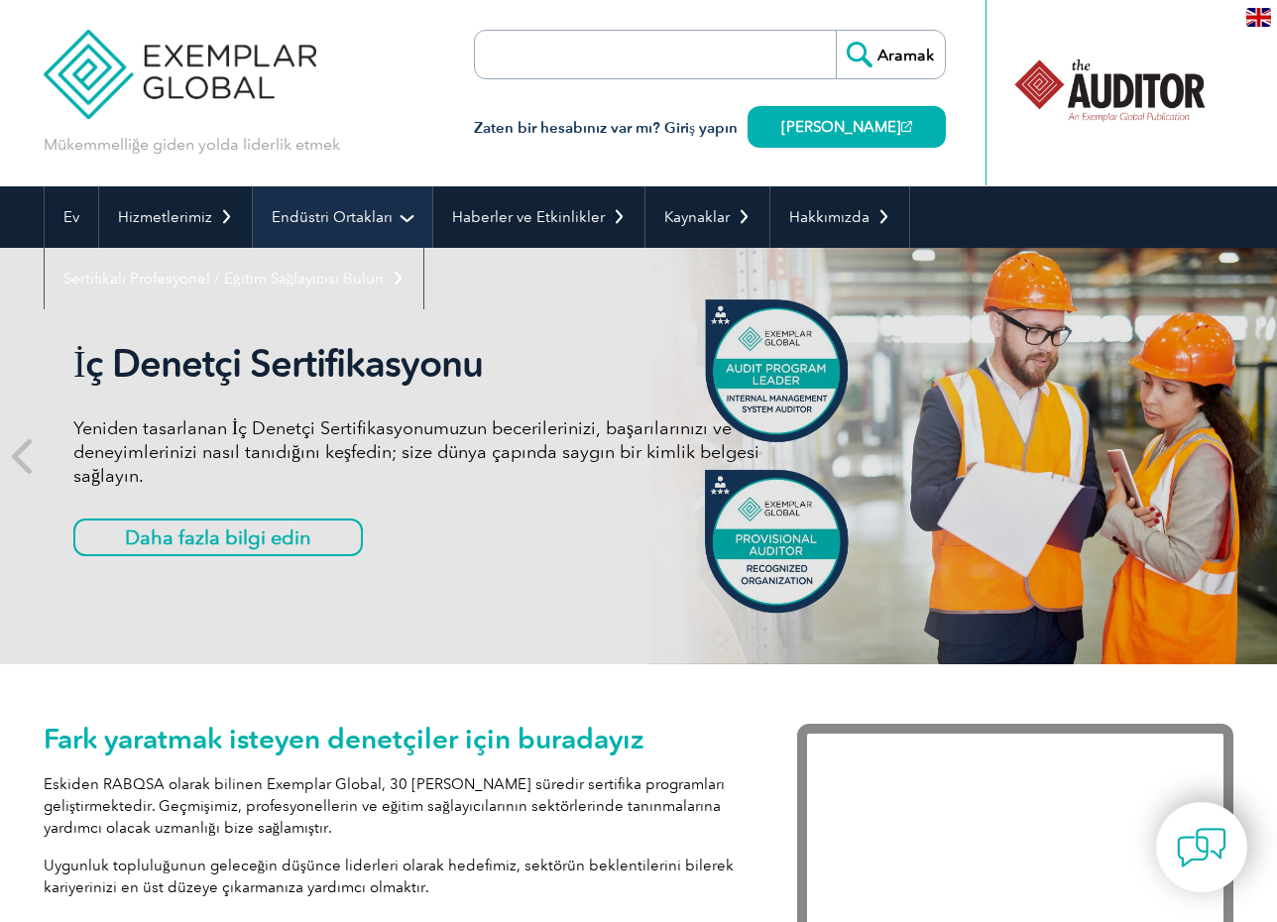
click at [340, 226] on link "Endüstri Ortakları" at bounding box center [342, 216] width 179 height 61
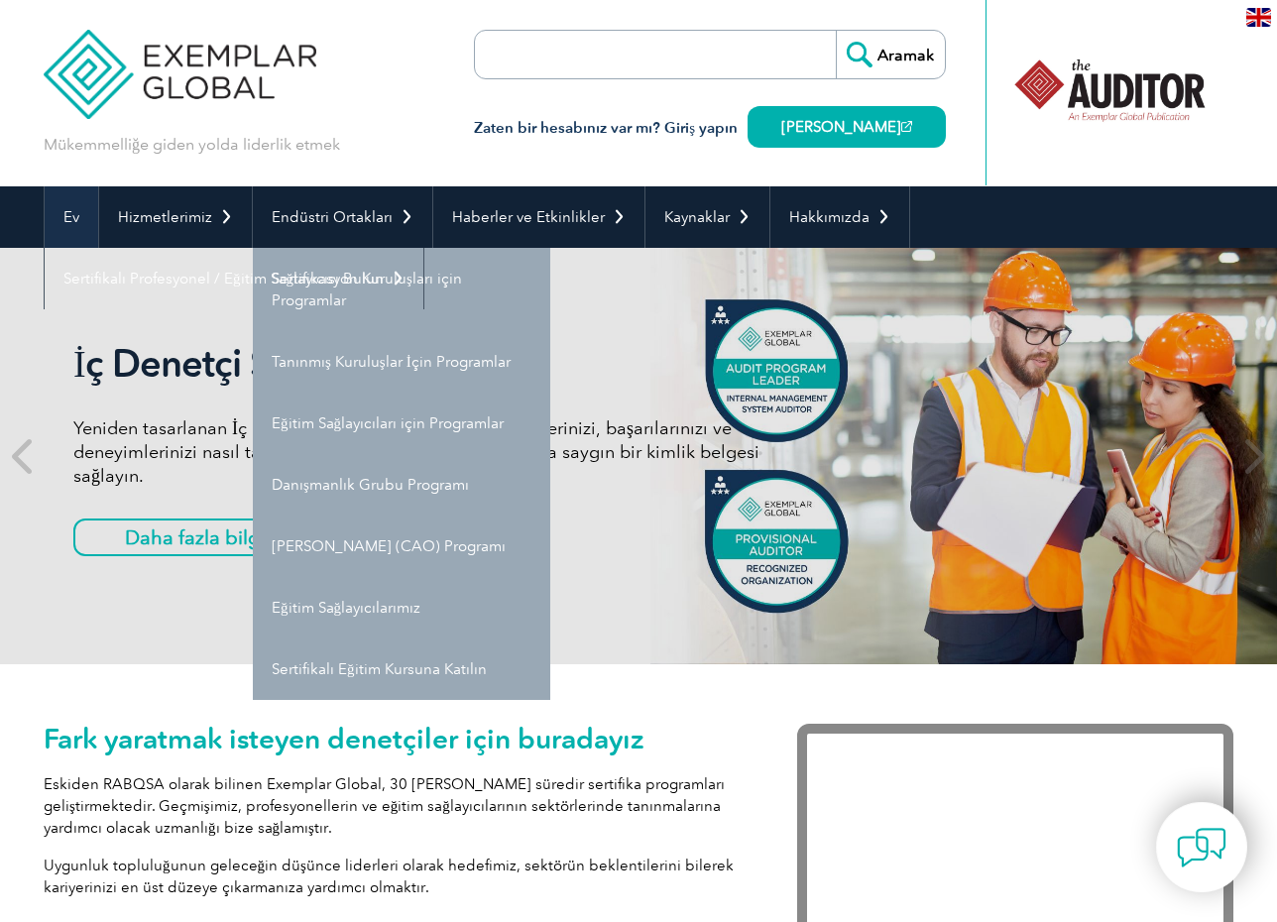
click at [66, 207] on link "Ev" at bounding box center [72, 216] width 54 height 61
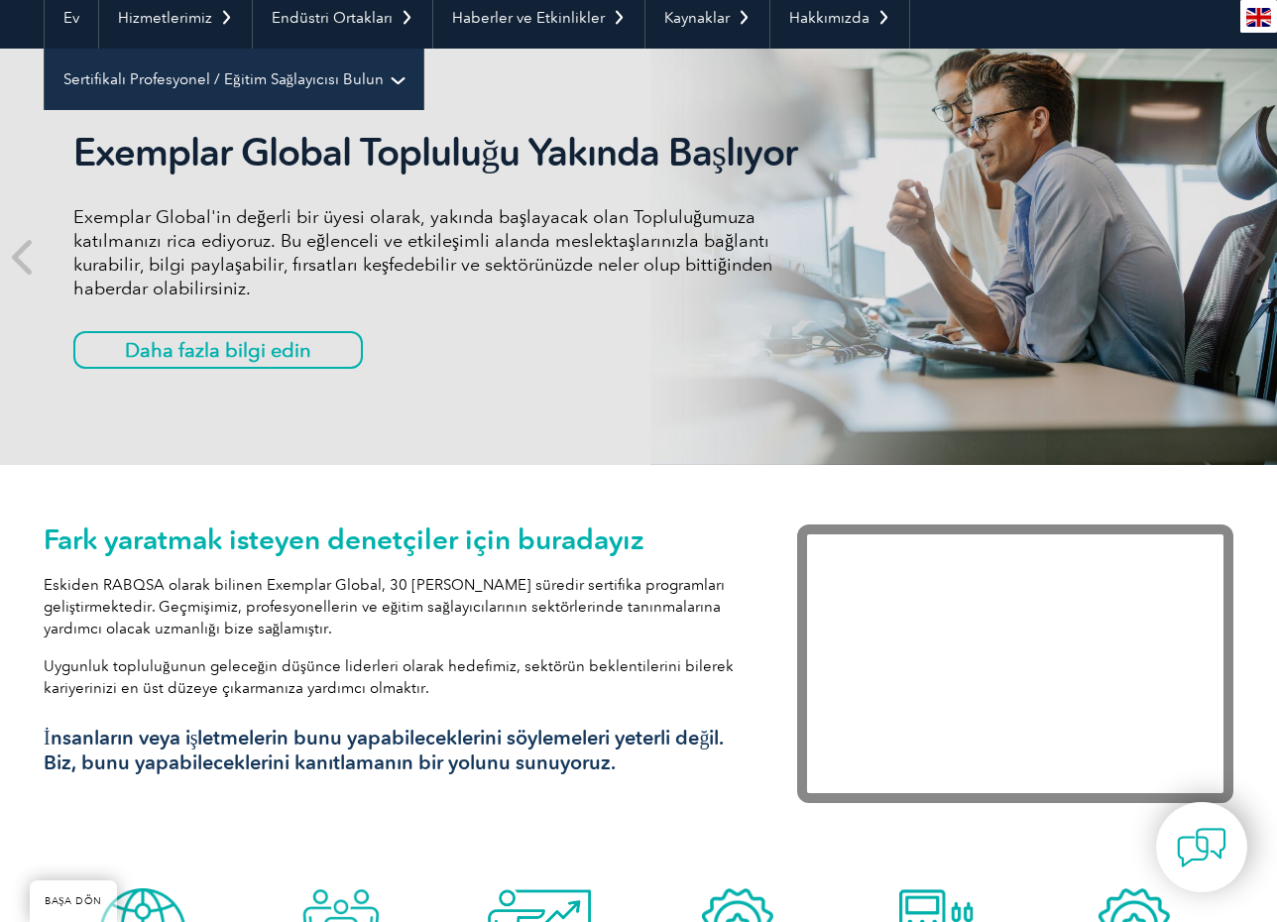
scroll to position [198, 0]
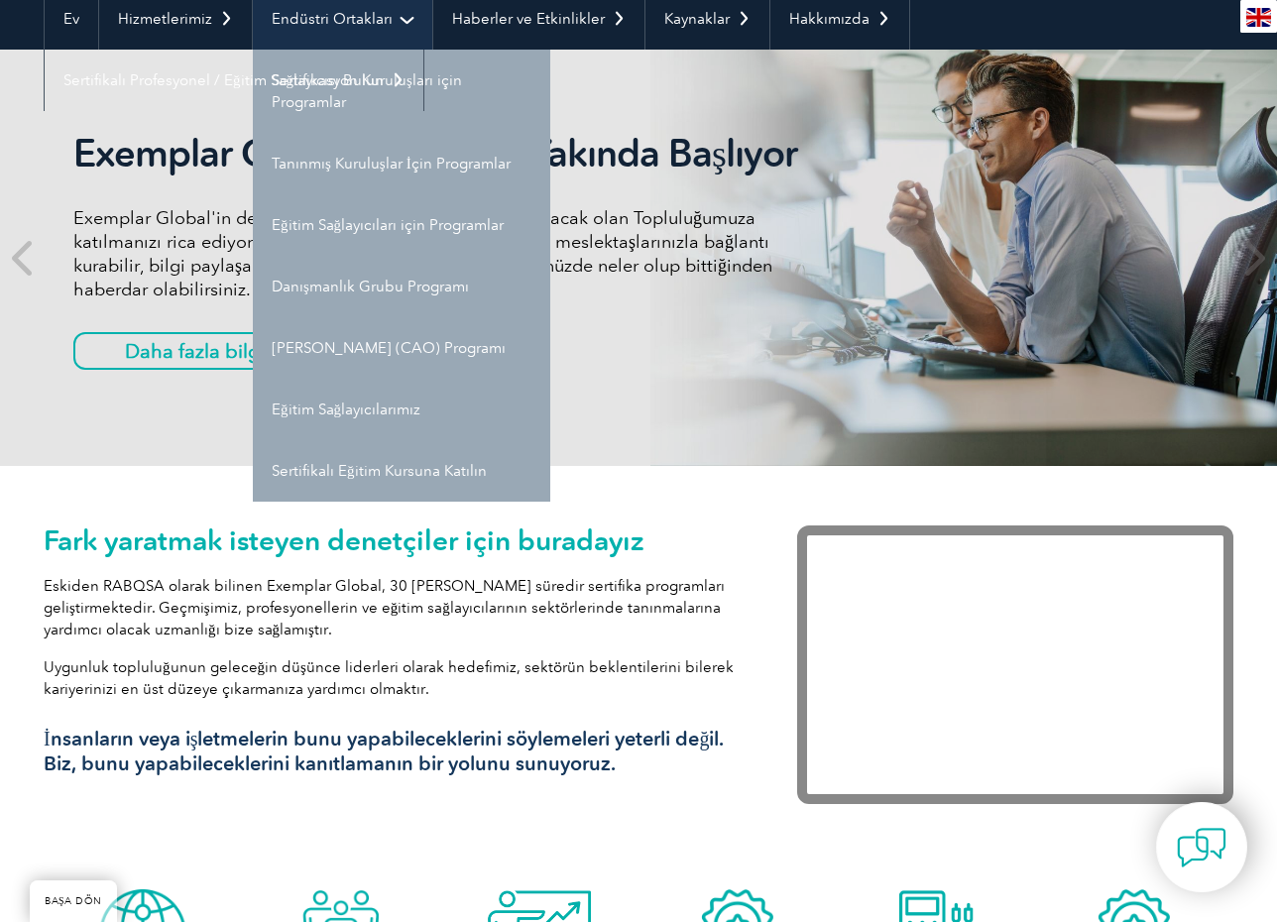
click at [347, 15] on font "Endüstri Ortakları" at bounding box center [332, 19] width 121 height 18
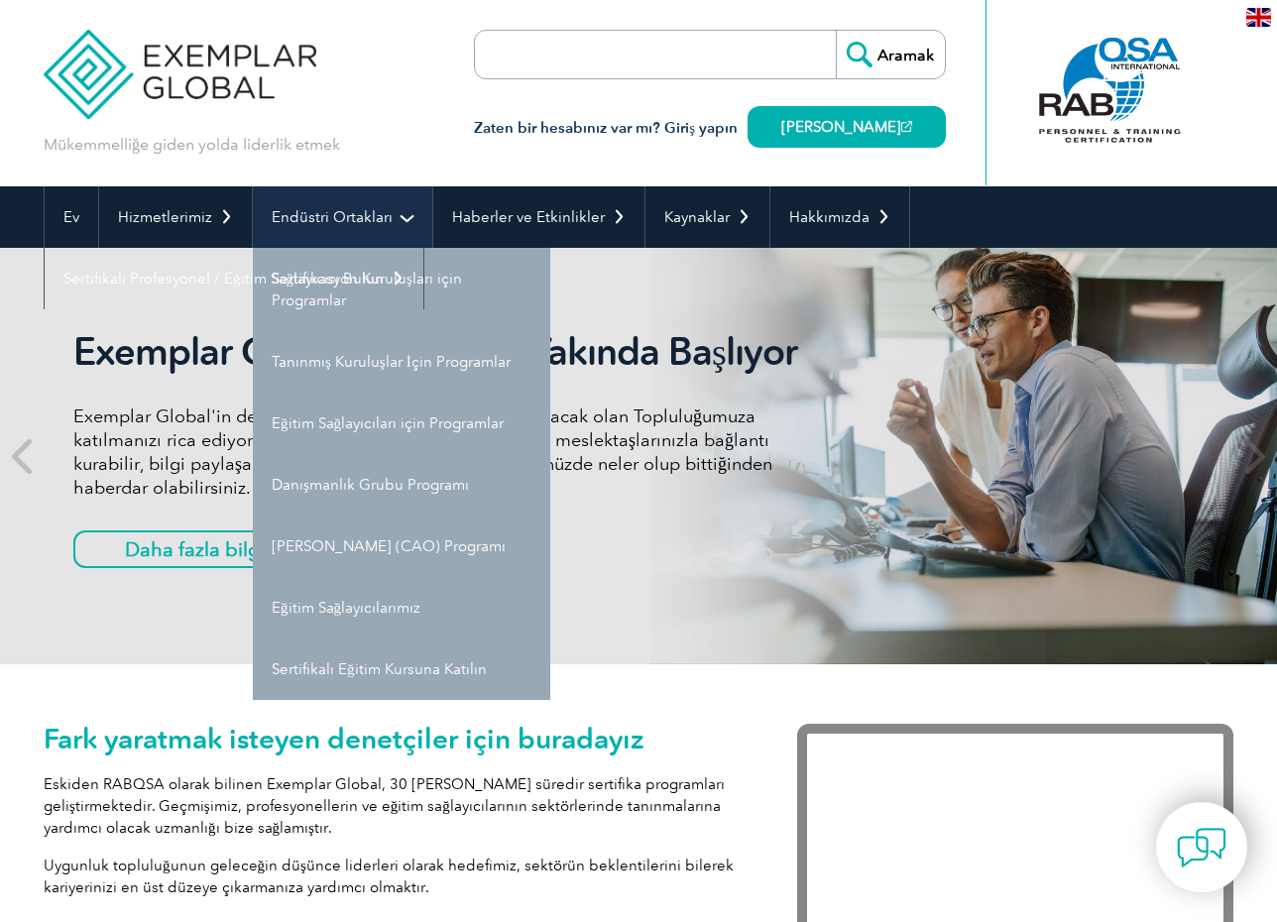
click at [347, 207] on link "Endüstri Ortakları" at bounding box center [342, 216] width 179 height 61
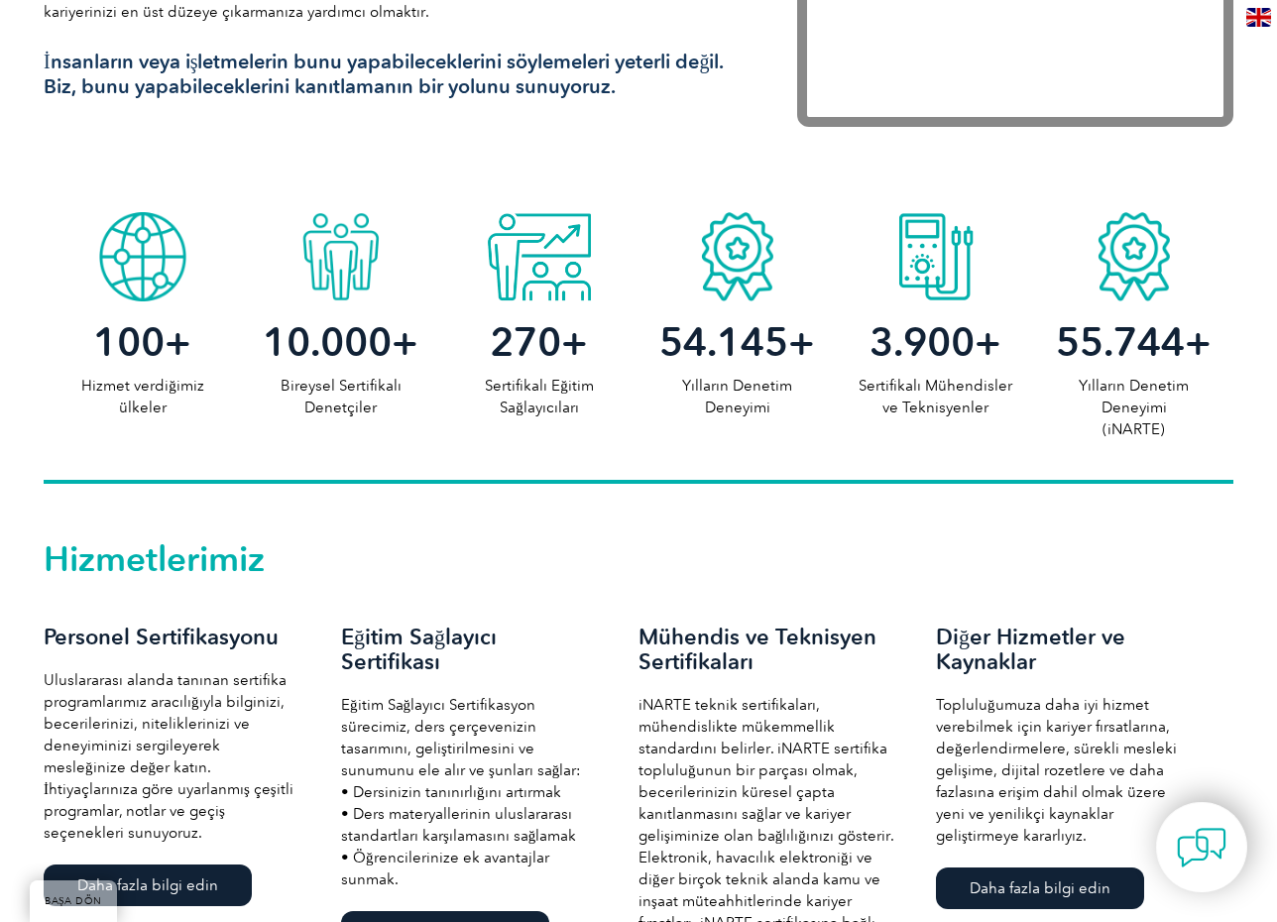
scroll to position [1090, 0]
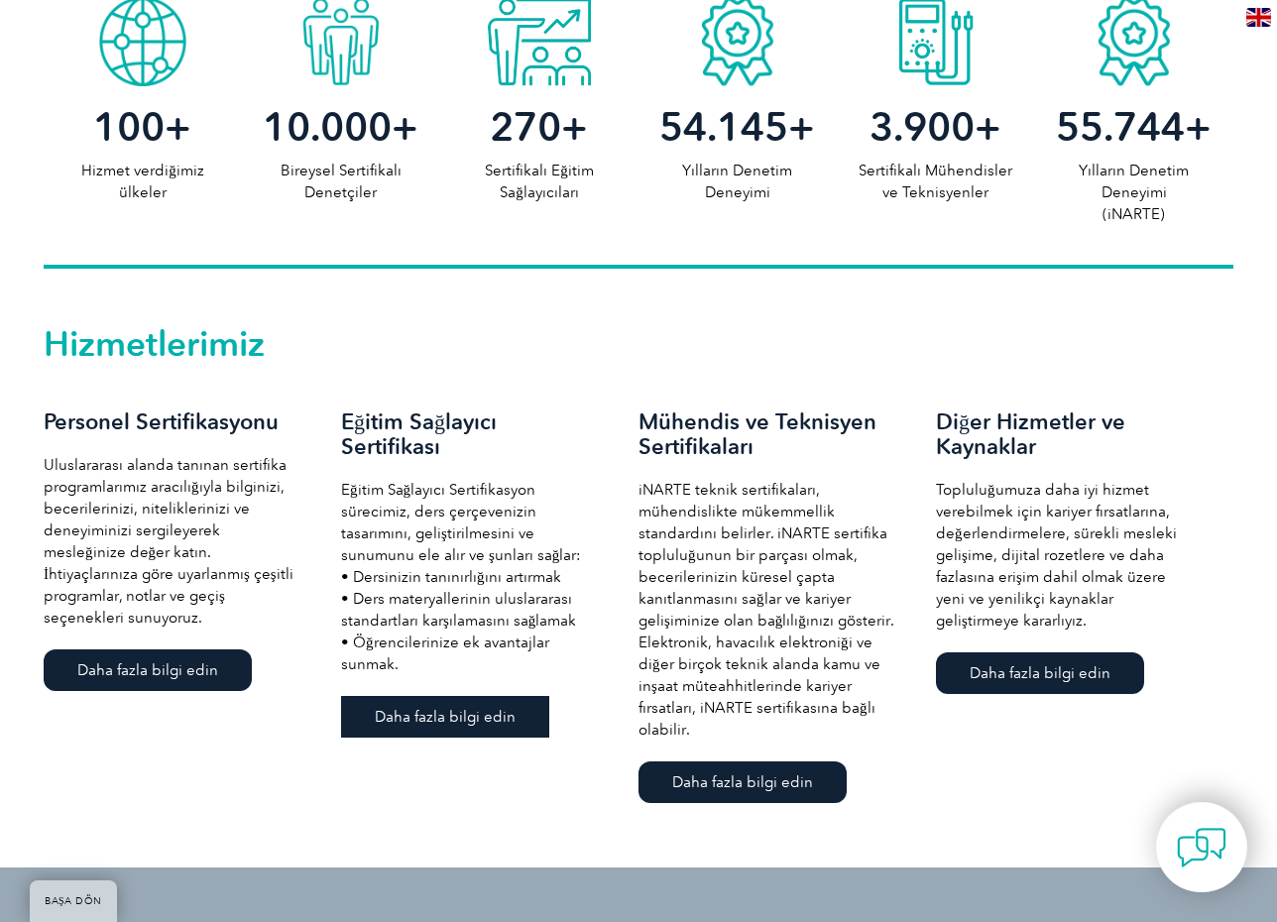
click at [446, 712] on font "Daha fazla bilgi edin" at bounding box center [445, 717] width 141 height 18
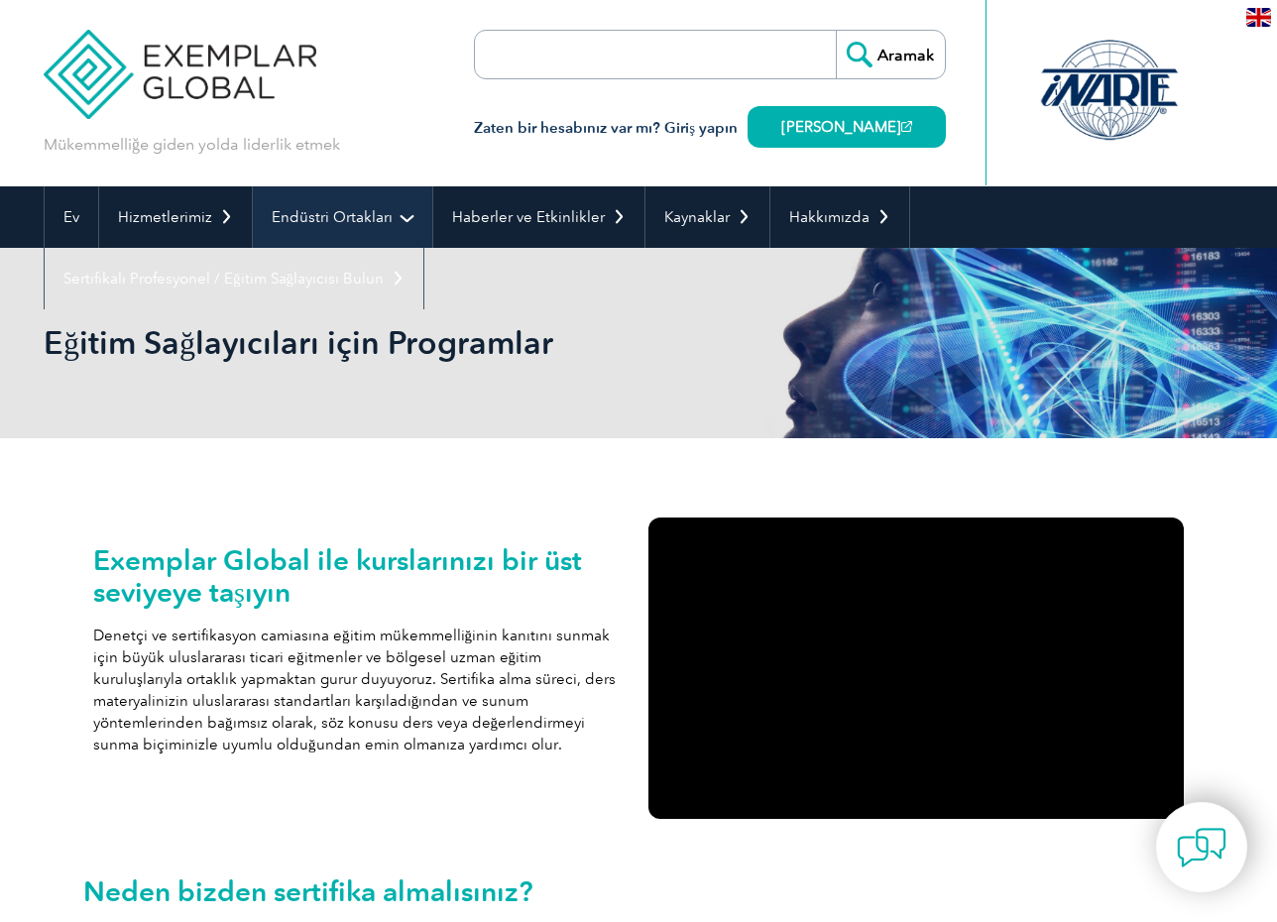
click at [380, 237] on link "Endüstri Ortakları" at bounding box center [342, 216] width 179 height 61
click at [295, 219] on font "Endüstri Ortakları" at bounding box center [332, 217] width 121 height 18
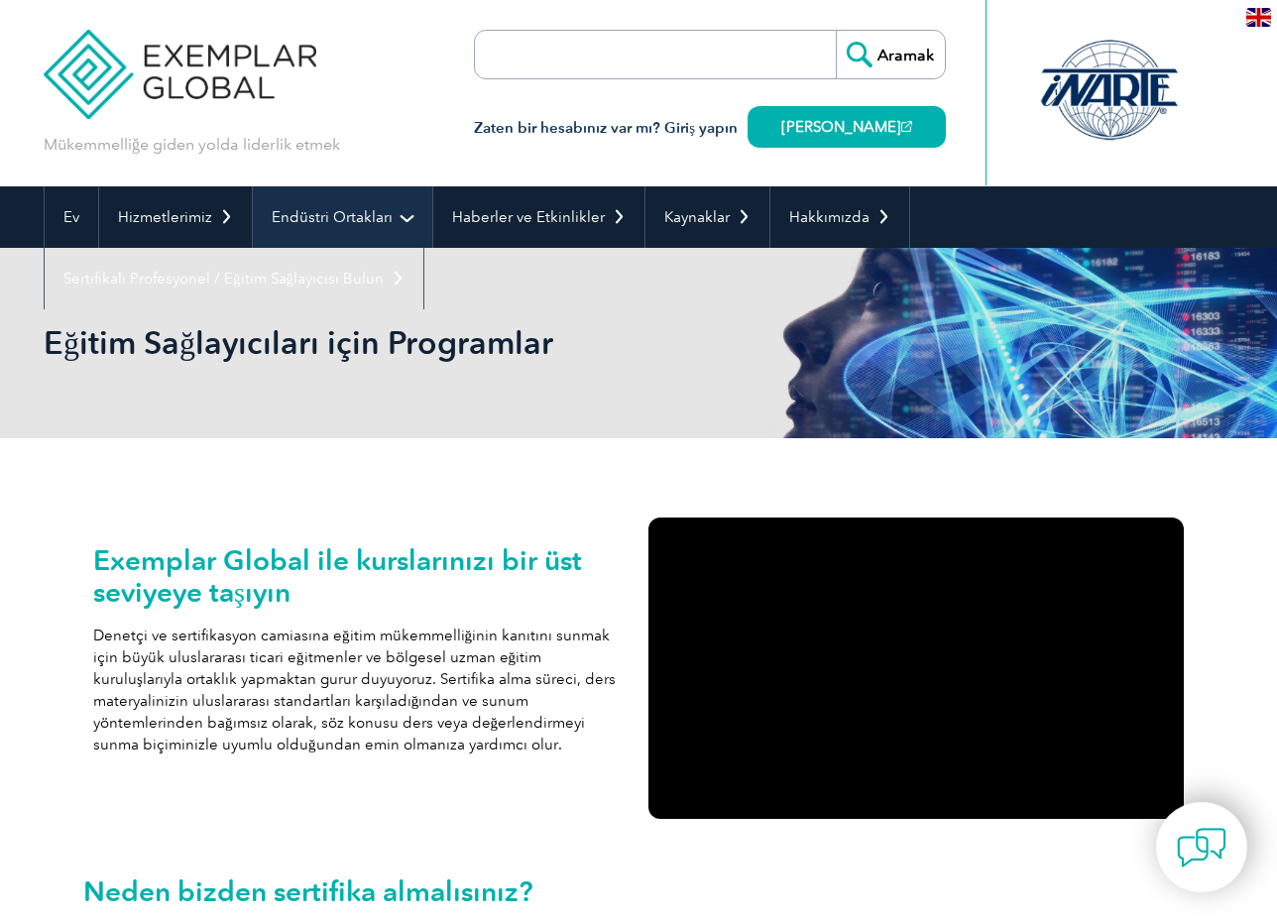
click at [295, 219] on font "Endüstri Ortakları" at bounding box center [332, 217] width 121 height 18
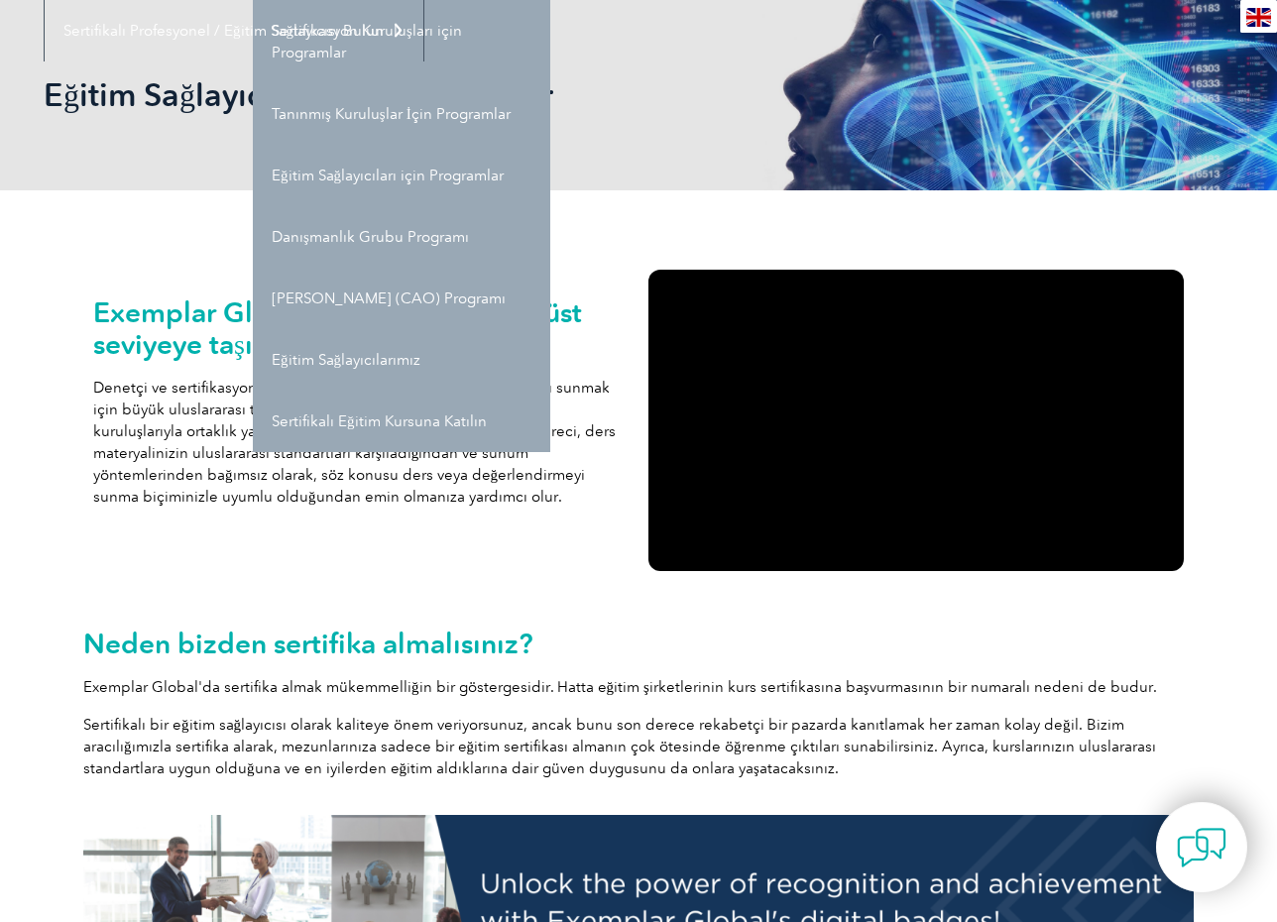
scroll to position [99, 0]
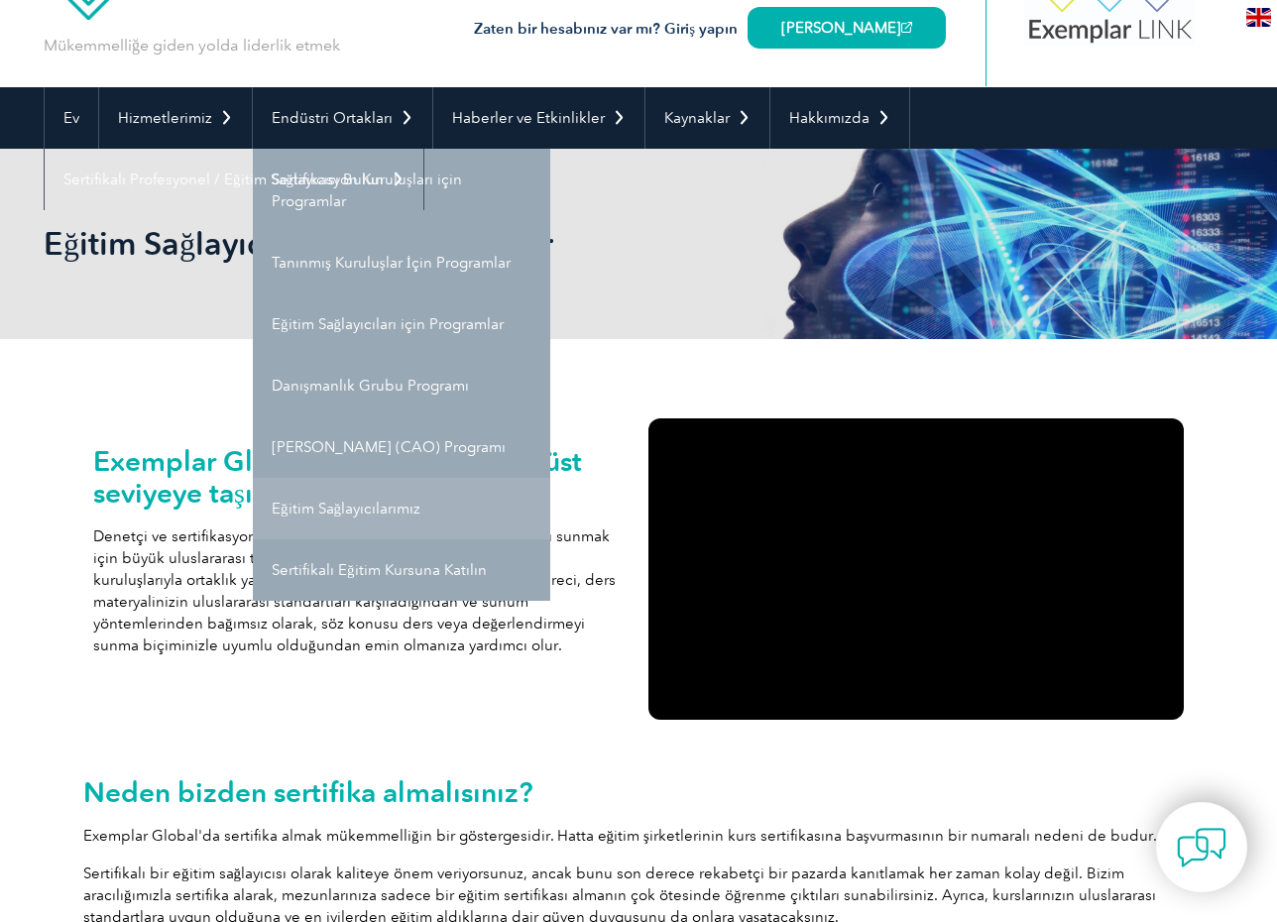
click at [321, 509] on font "Eğitim Sağlayıcılarımız" at bounding box center [346, 509] width 149 height 18
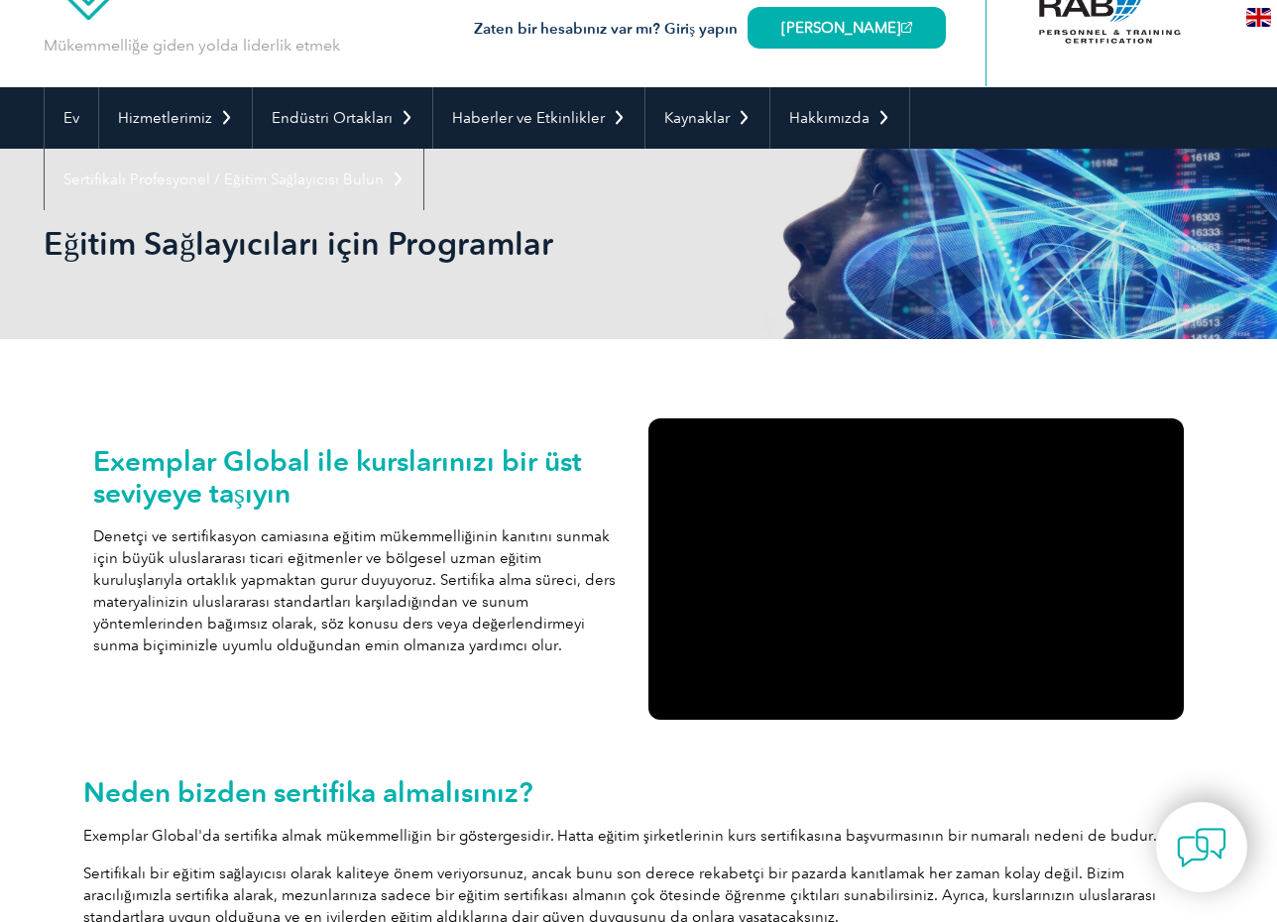
click at [0, 0] on font "Eğitim Sağlayıcılarımız" at bounding box center [0, 0] width 0 height 0
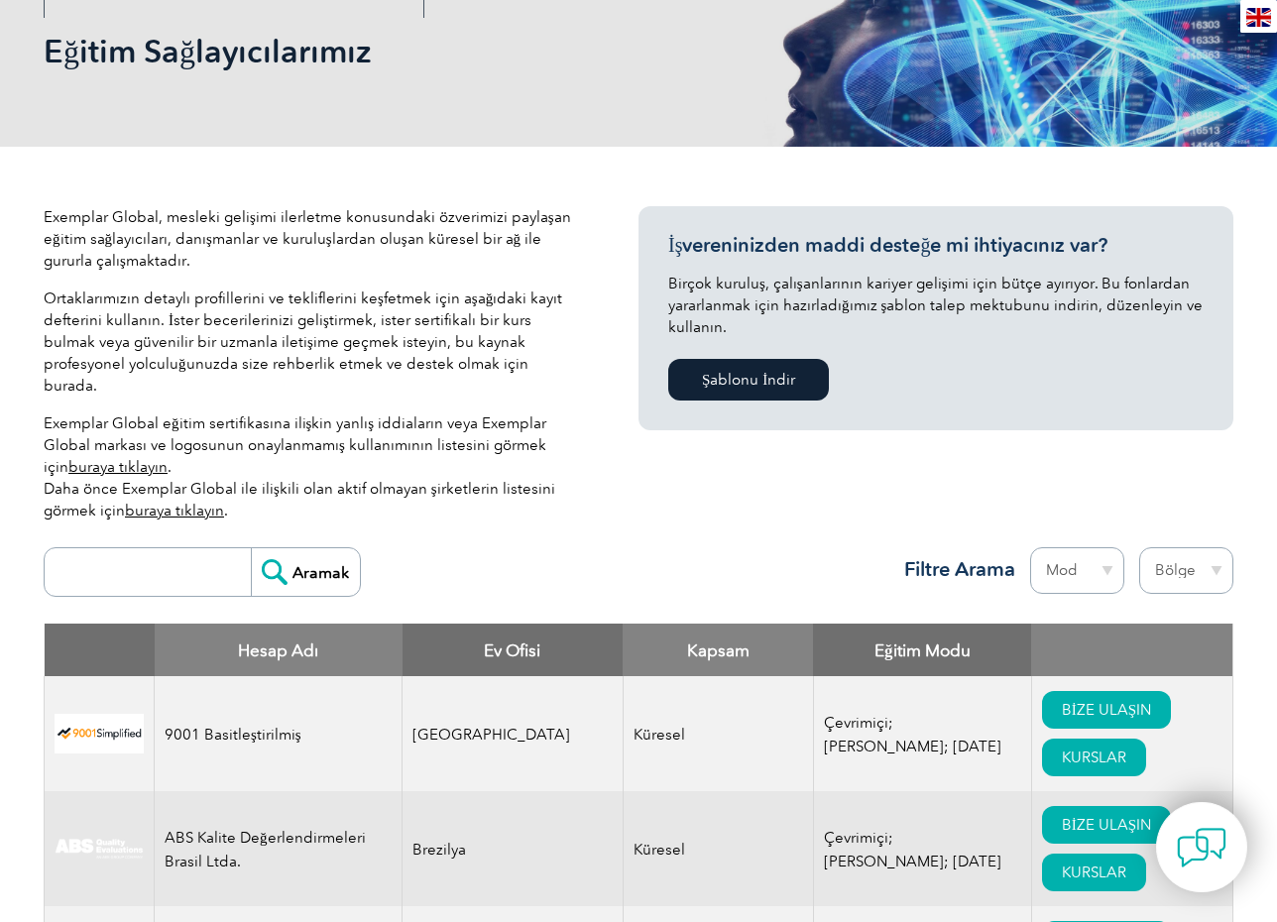
scroll to position [297, 0]
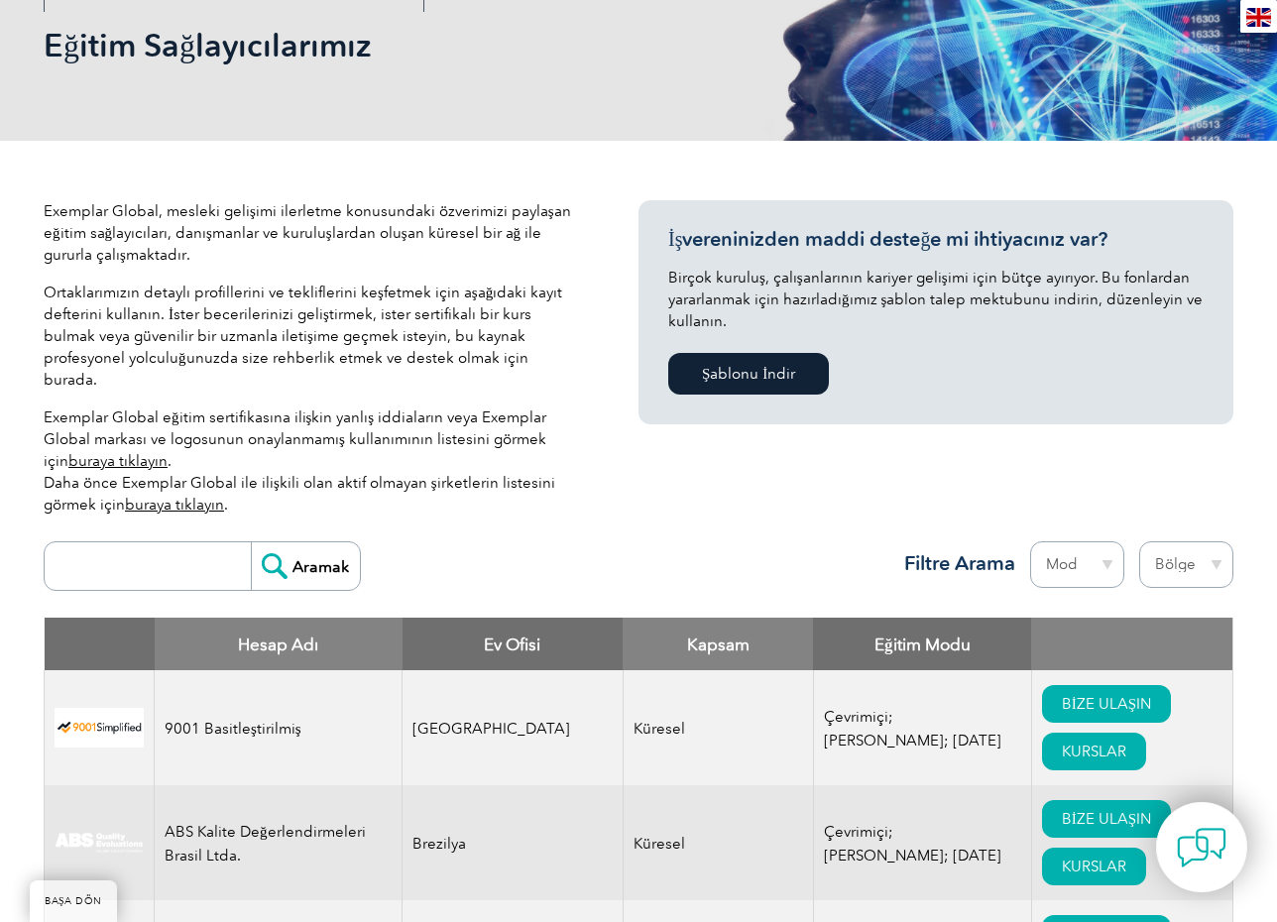
click at [485, 634] on font "Ev Ofisi" at bounding box center [512, 644] width 56 height 20
click at [1100, 546] on select "Mod Çevrimiçi Şahsen Karışık" at bounding box center [1077, 564] width 94 height 47
click at [1157, 546] on select "Bölge Avustralya Bahreyn Bangladeş Brezilya Kanada Kolombiya Dominik Cumhuriyet…" at bounding box center [1186, 564] width 94 height 47
select select "[GEOGRAPHIC_DATA]"
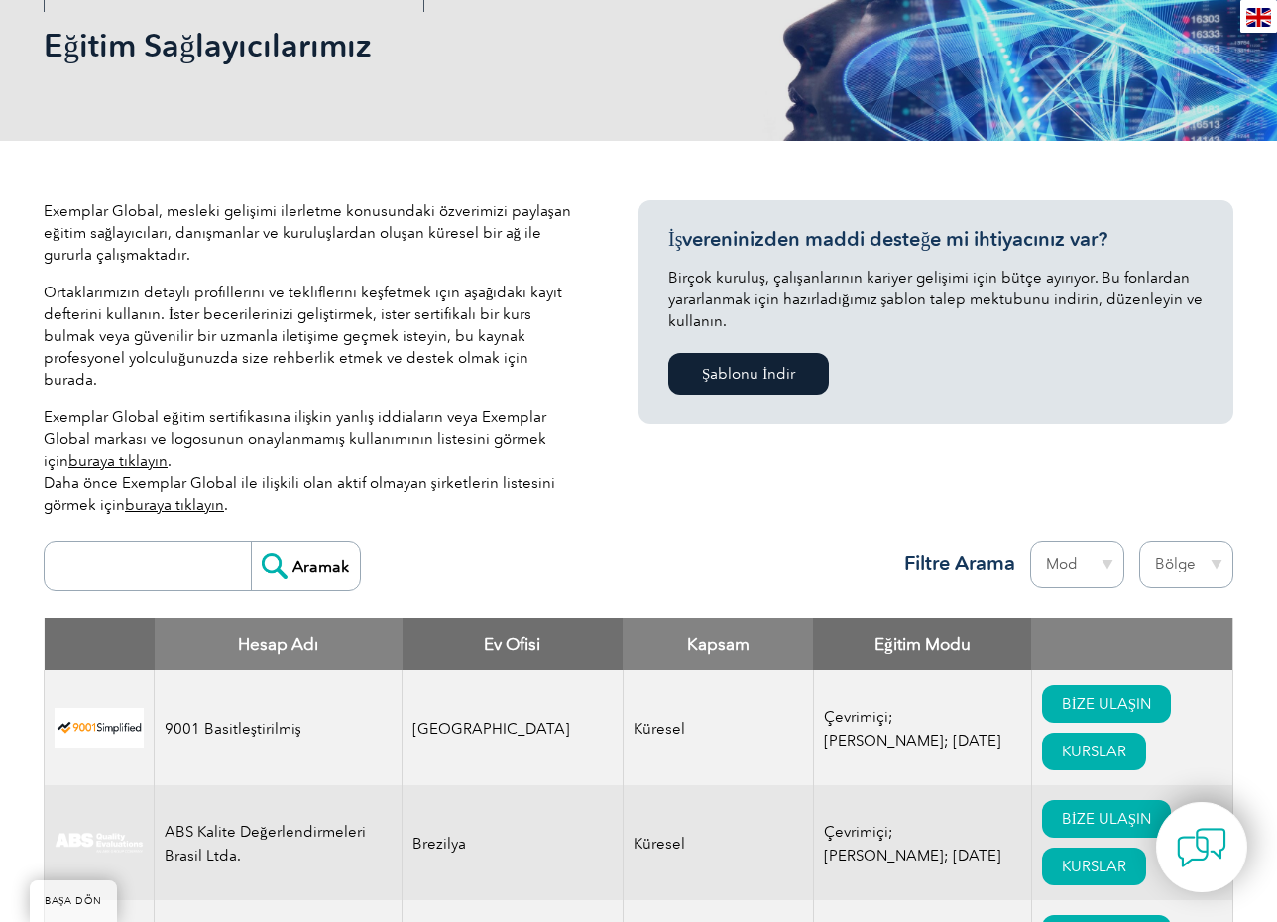
click at [1139, 541] on select "Bölge Avustralya Bahreyn Bangladeş Brezilya Kanada Kolombiya Dominik Cumhuriyet…" at bounding box center [1186, 564] width 94 height 47
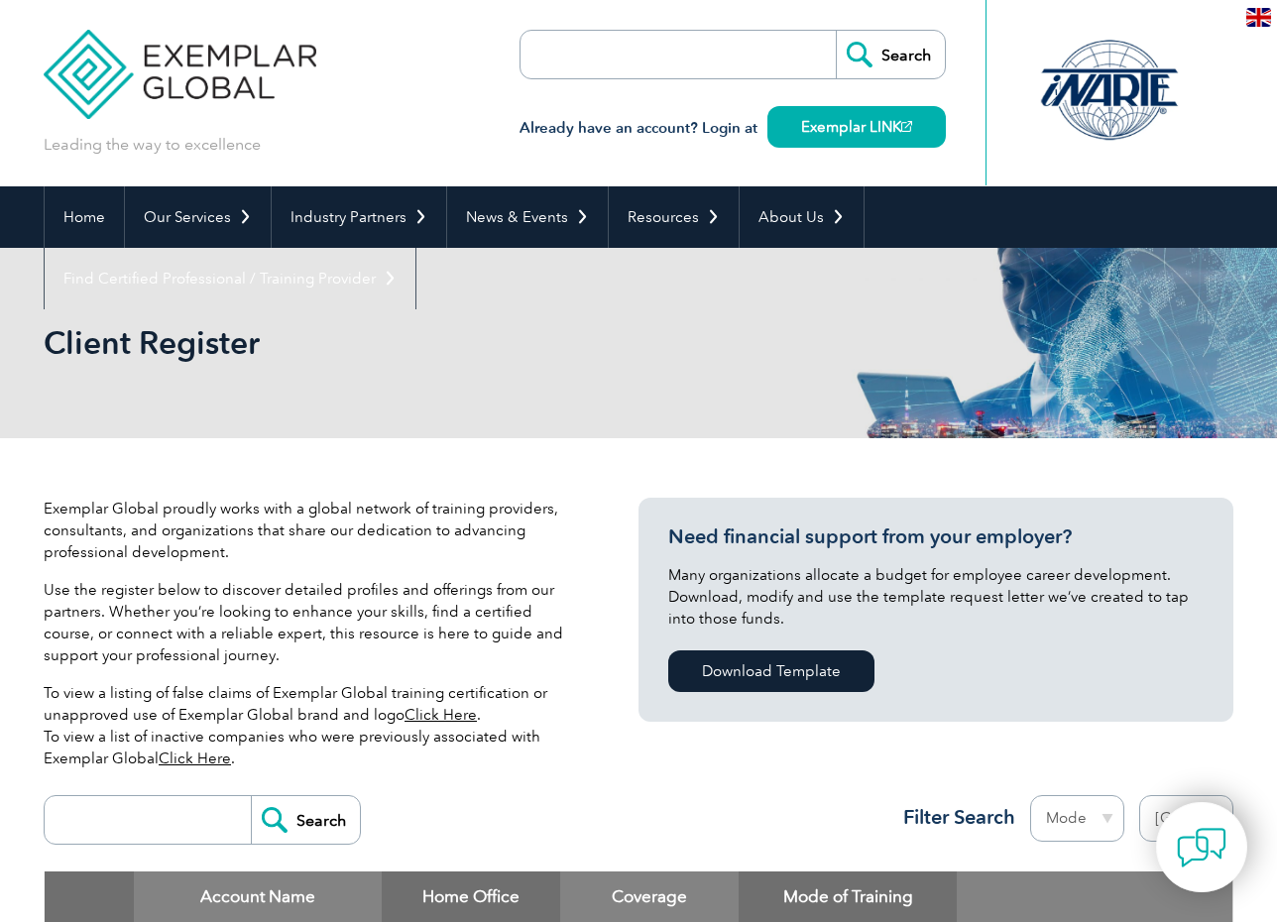
select select "[GEOGRAPHIC_DATA]"
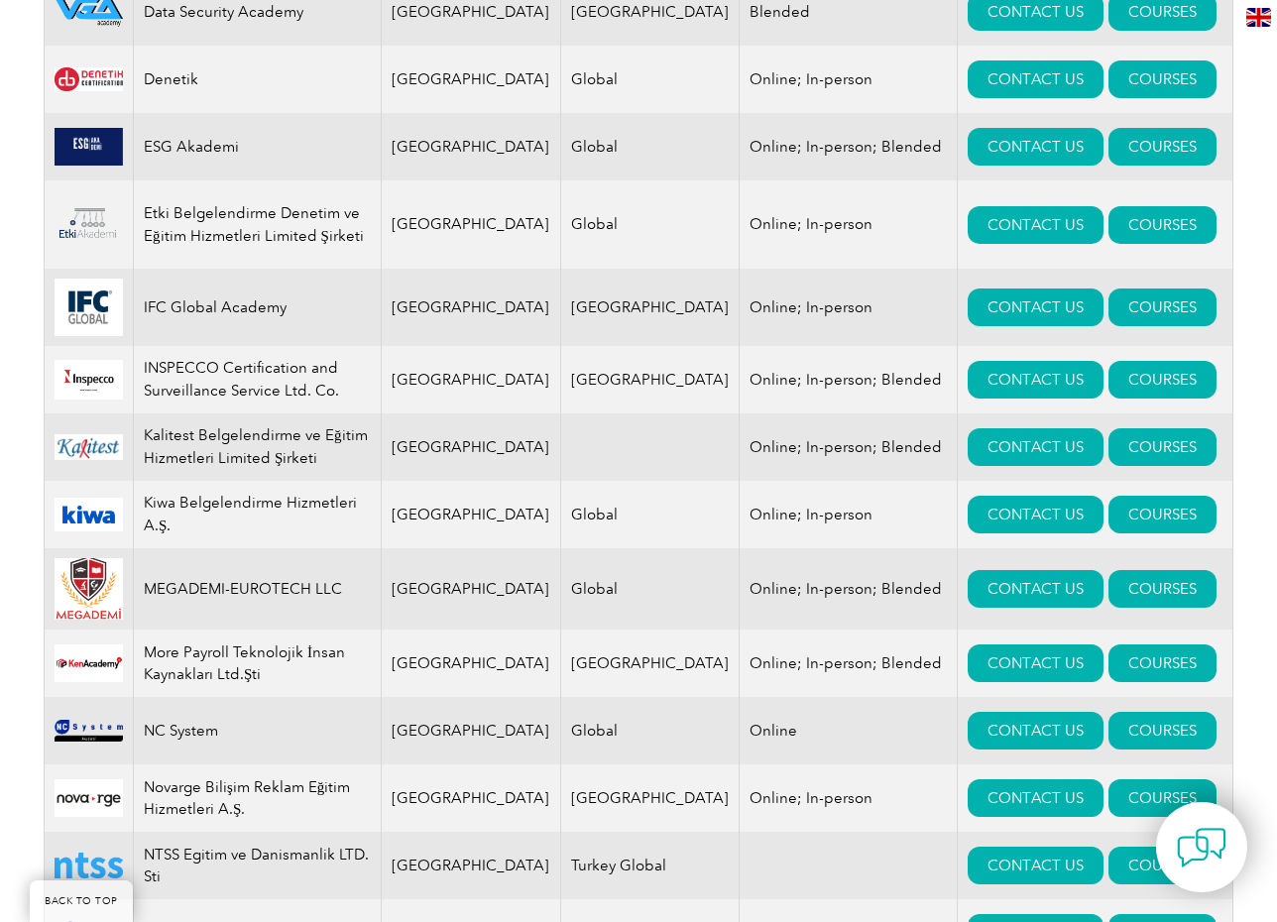
scroll to position [1487, 0]
